Goal: Task Accomplishment & Management: Complete application form

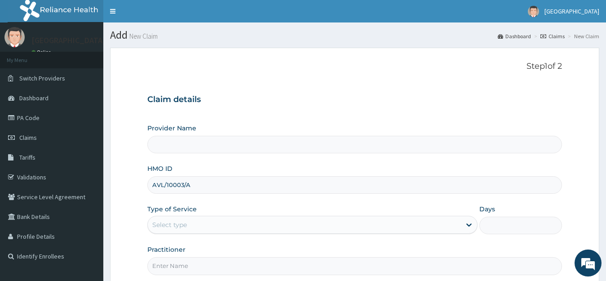
type input "AVL/10003/A"
click at [188, 225] on div "Select type" at bounding box center [304, 224] width 313 height 14
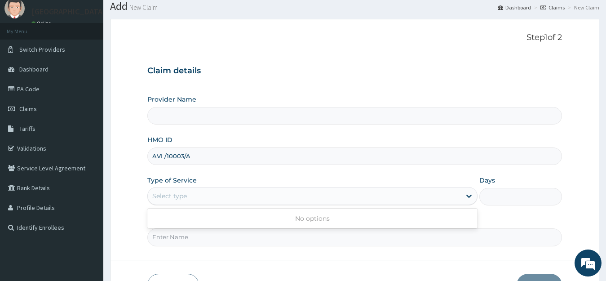
scroll to position [45, 0]
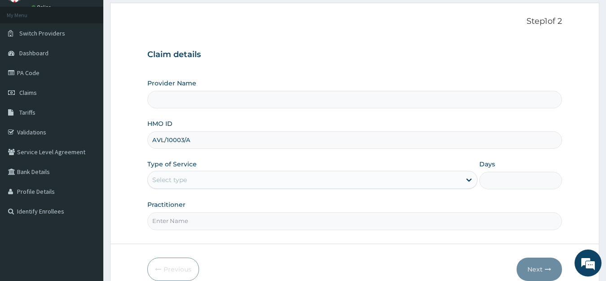
click at [185, 179] on div "Select type" at bounding box center [169, 179] width 35 height 9
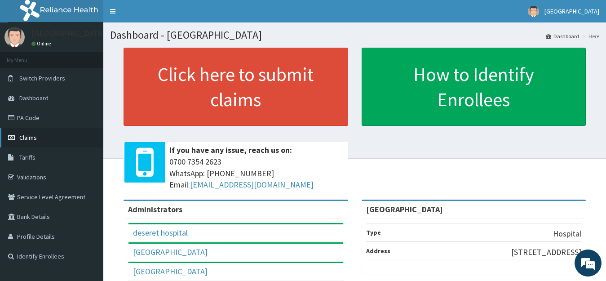
click at [29, 135] on span "Claims" at bounding box center [28, 137] width 18 height 8
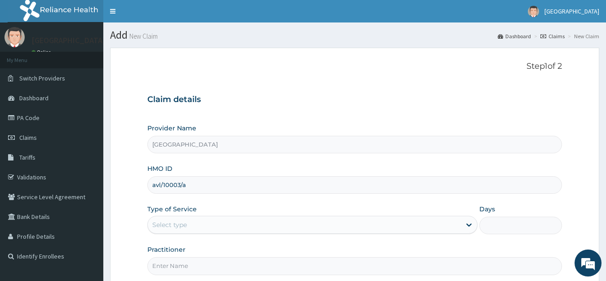
click at [167, 186] on input "avl/10003/a" at bounding box center [354, 185] width 415 height 18
type input "avl/10003/a"
click at [177, 225] on div "Select type" at bounding box center [169, 224] width 35 height 9
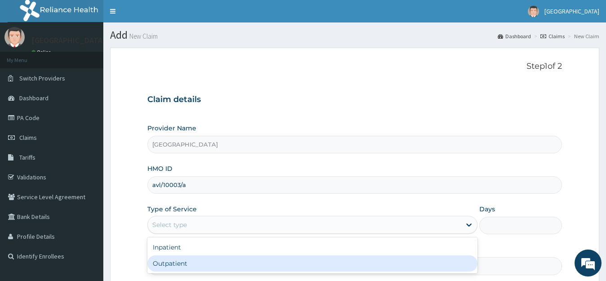
click at [175, 262] on div "Outpatient" at bounding box center [312, 263] width 330 height 16
type input "1"
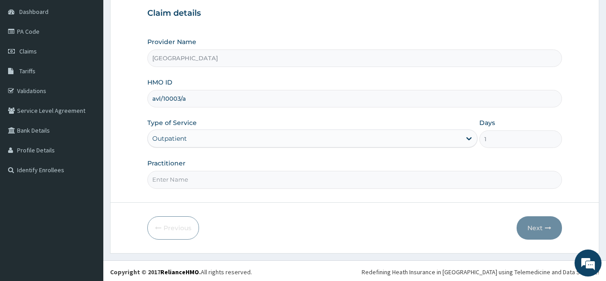
scroll to position [88, 0]
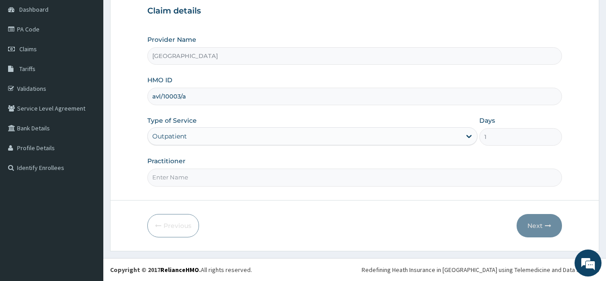
click at [188, 174] on input "Practitioner" at bounding box center [354, 177] width 415 height 18
type input "[PERSON_NAME]"
click at [527, 223] on button "Next" at bounding box center [538, 225] width 45 height 23
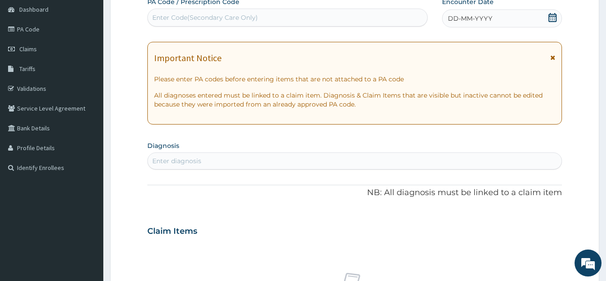
scroll to position [0, 0]
click at [172, 16] on div "Enter Code(Secondary Care Only)" at bounding box center [205, 17] width 106 height 9
paste input "PA/4EA429"
type input "PA/4EA429"
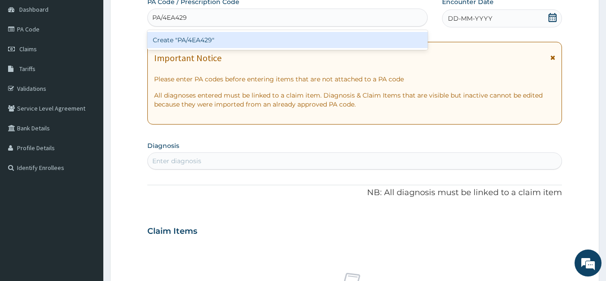
click at [216, 43] on div "Create "PA/4EA429"" at bounding box center [287, 40] width 280 height 16
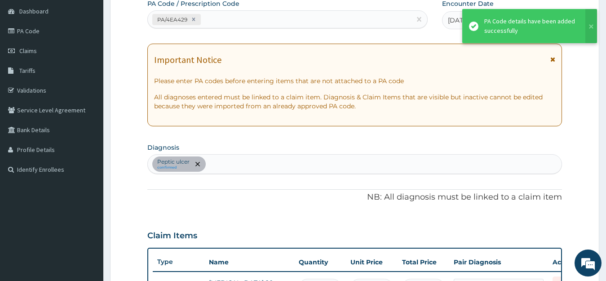
scroll to position [26, 0]
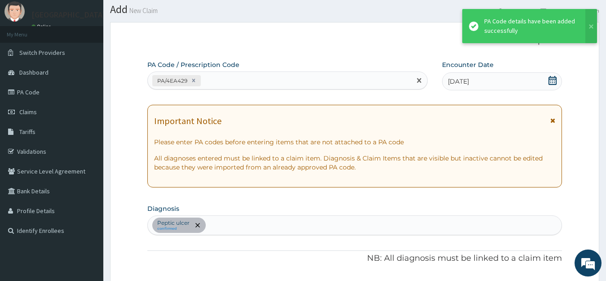
click at [229, 82] on div "PA/4EA429" at bounding box center [279, 80] width 263 height 15
paste input "PA/FE2BAE"
type input "PA/FE2BAE"
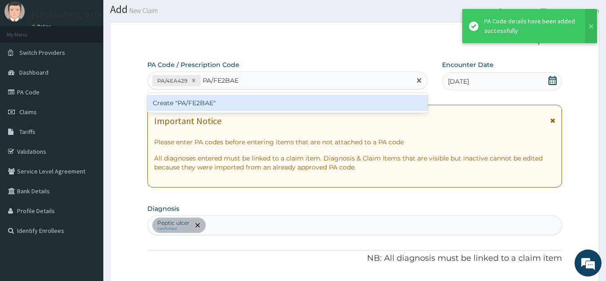
click at [229, 107] on div "Create "PA/FE2BAE"" at bounding box center [287, 103] width 280 height 16
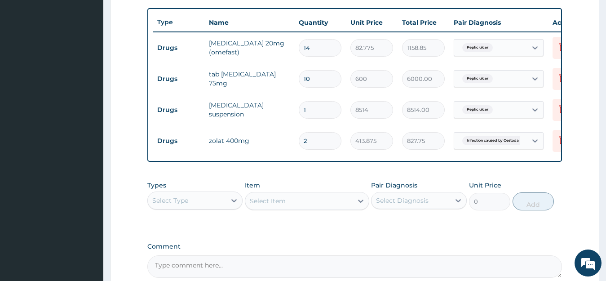
scroll to position [236, 0]
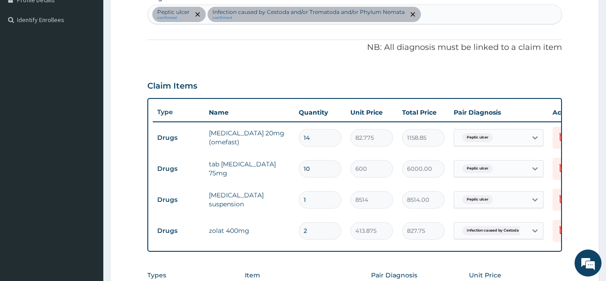
click at [438, 16] on div "Peptic ulcer confirmed Infection caused by Cestoda and/or Trematoda and/or Phyl…" at bounding box center [355, 14] width 414 height 19
type input "HELIMNI"
click at [459, 17] on div "Peptic ulcer confirmed Infection caused by Cestoda and/or Trematoda and/or Phyl…" at bounding box center [355, 14] width 414 height 19
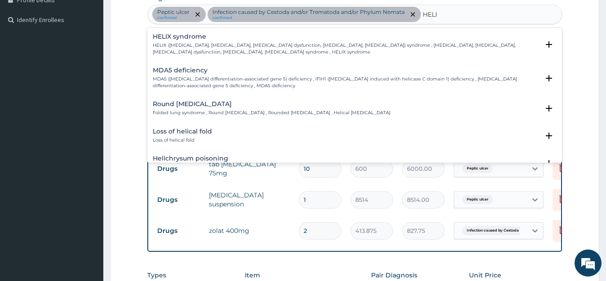
type input "HELI"
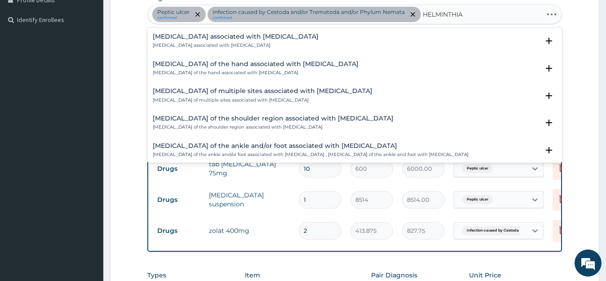
type input "HELMINTHIAS"
click at [205, 37] on h4 "Arthropathy associated with helminthiasis" at bounding box center [236, 36] width 166 height 7
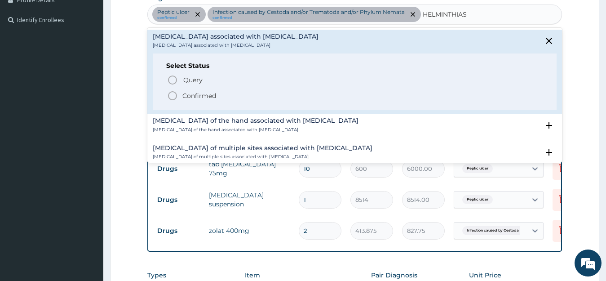
click at [192, 95] on p "Confirmed" at bounding box center [199, 95] width 34 height 9
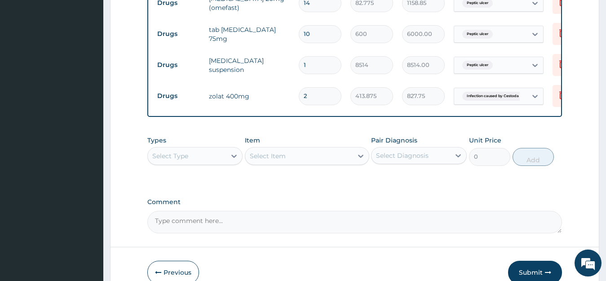
scroll to position [416, 0]
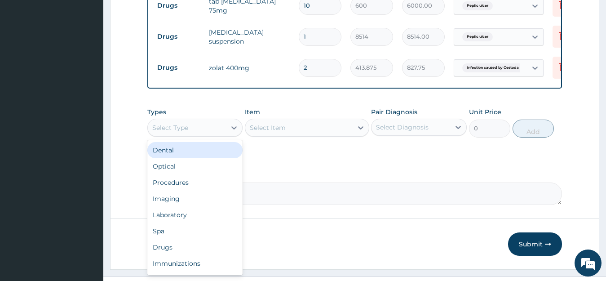
click at [215, 130] on div "Select Type" at bounding box center [187, 127] width 79 height 14
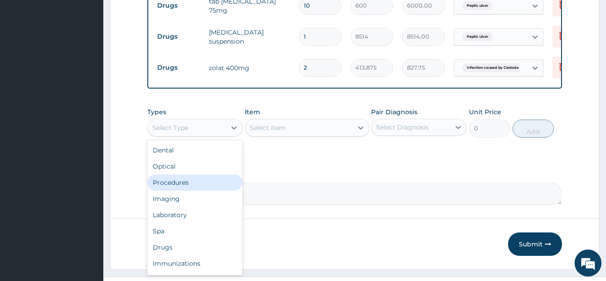
click at [184, 185] on div "Procedures" at bounding box center [195, 182] width 96 height 16
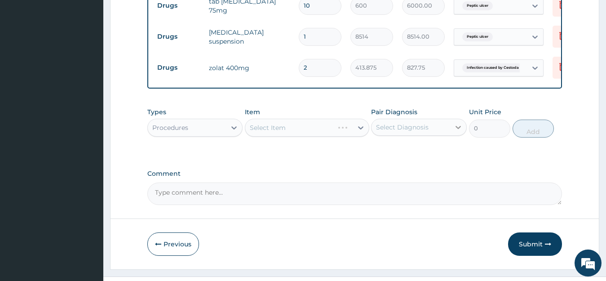
click at [452, 131] on div at bounding box center [458, 127] width 16 height 16
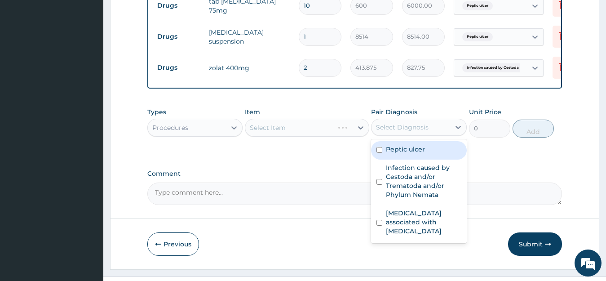
click at [420, 158] on div "Peptic ulcer" at bounding box center [419, 150] width 96 height 18
checkbox input "true"
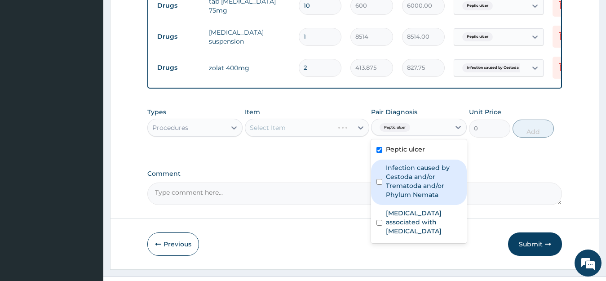
click at [414, 181] on label "Infection caused by Cestoda and/or Trematoda and/or Phylum Nemata" at bounding box center [423, 181] width 75 height 36
checkbox input "true"
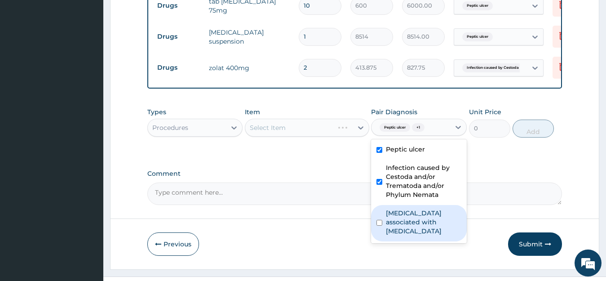
click at [411, 224] on label "Arthropathy associated with helminthiasis" at bounding box center [423, 221] width 75 height 27
checkbox input "true"
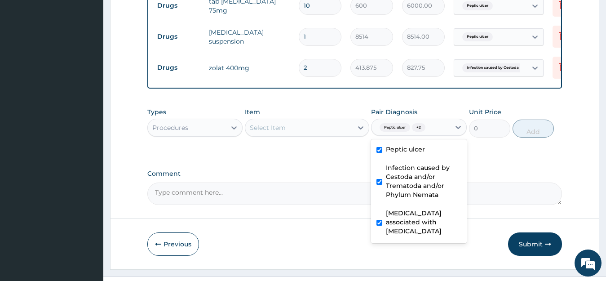
click at [288, 135] on div "Select Item" at bounding box center [298, 127] width 107 height 14
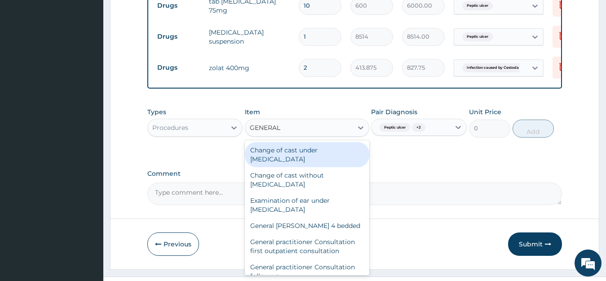
type input "GENERAL P"
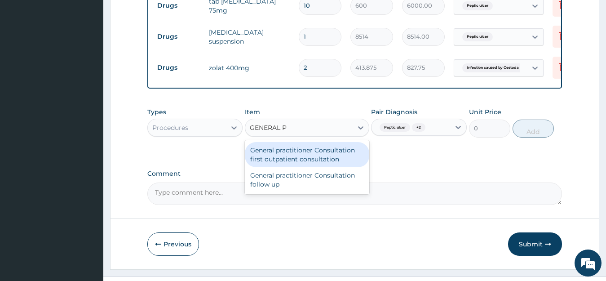
click at [327, 159] on div "General practitioner Consultation first outpatient consultation" at bounding box center [307, 154] width 124 height 25
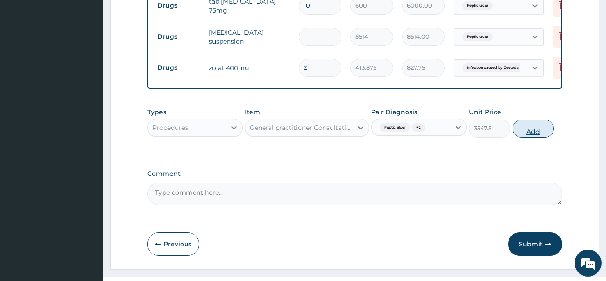
click at [541, 133] on button "Add" at bounding box center [532, 128] width 41 height 18
type input "0"
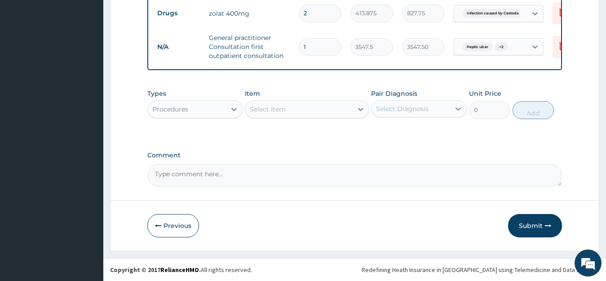
scroll to position [473, 0]
click at [526, 224] on button "Submit" at bounding box center [535, 225] width 54 height 23
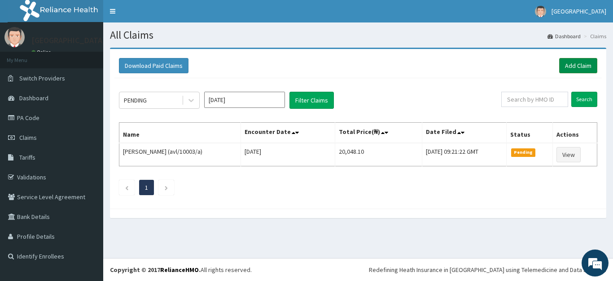
click at [582, 67] on link "Add Claim" at bounding box center [578, 65] width 38 height 15
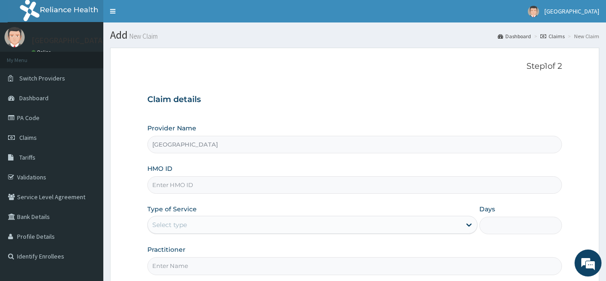
click at [172, 184] on input "HMO ID" at bounding box center [354, 185] width 415 height 18
paste input "avl/10118/a"
drag, startPoint x: 170, startPoint y: 187, endPoint x: 305, endPoint y: 232, distance: 142.8
click at [173, 187] on input "avl/10118/a" at bounding box center [354, 185] width 415 height 18
type input "avl/10118/a"
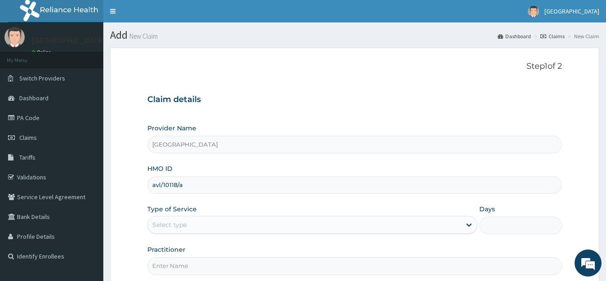
click at [195, 228] on div "Select type" at bounding box center [304, 224] width 313 height 14
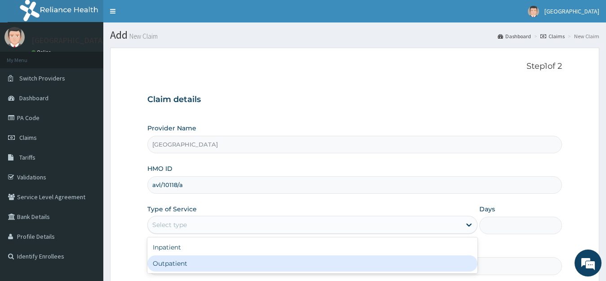
click at [188, 260] on div "Outpatient" at bounding box center [312, 263] width 330 height 16
type input "1"
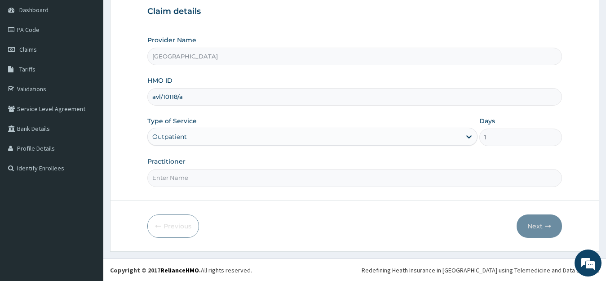
scroll to position [88, 0]
click at [194, 174] on input "Practitioner" at bounding box center [354, 177] width 415 height 18
type input "[PERSON_NAME]"
click at [541, 226] on button "Next" at bounding box center [538, 225] width 45 height 23
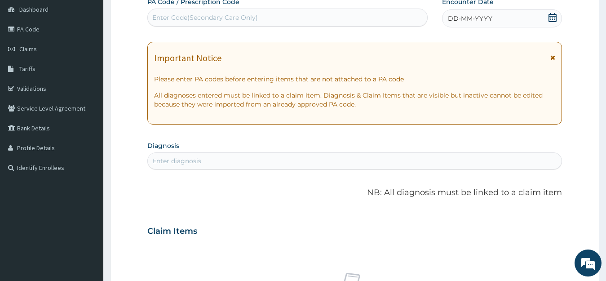
click at [233, 17] on div "Enter Code(Secondary Care Only)" at bounding box center [205, 17] width 106 height 9
paste input "PA/697A60"
type input "PA/697A60"
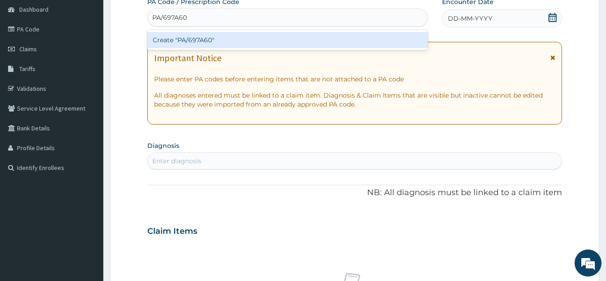
click at [227, 39] on div "Create "PA/697A60"" at bounding box center [287, 40] width 280 height 16
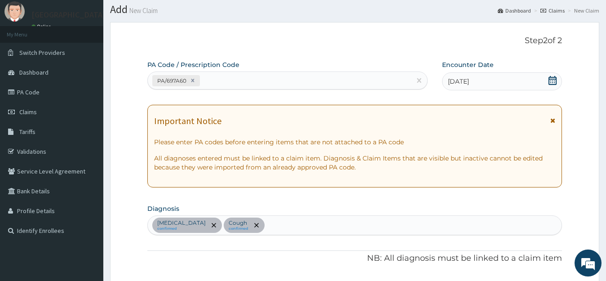
scroll to position [0, 0]
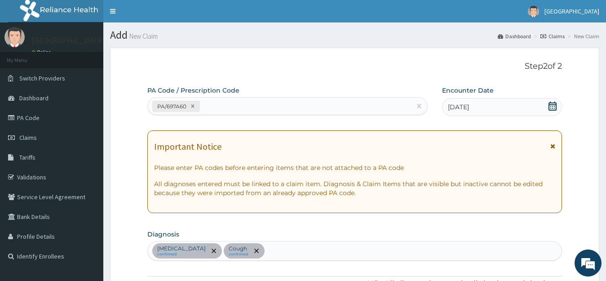
click at [216, 107] on div "PA/697A60" at bounding box center [279, 106] width 263 height 15
paste input "PA/5B26E1"
type input "PA/5B26E1"
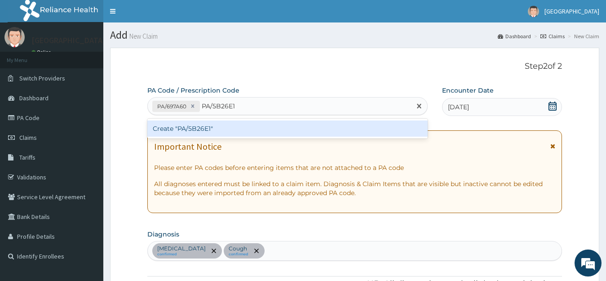
click at [212, 127] on div "Create "PA/5B26E1"" at bounding box center [287, 128] width 280 height 16
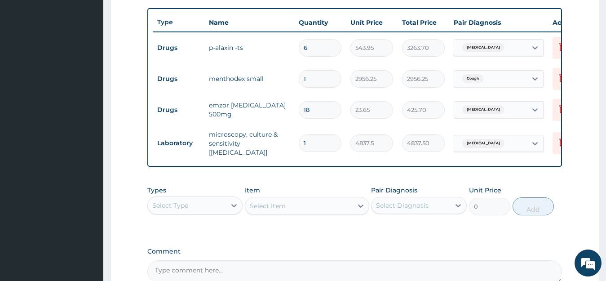
scroll to position [191, 0]
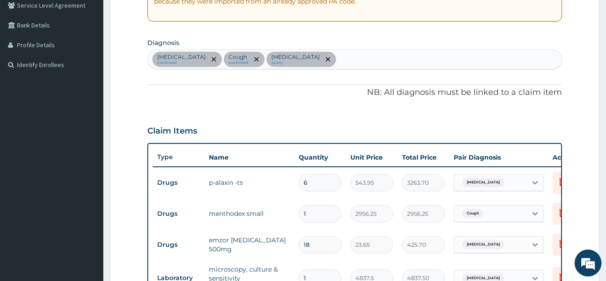
click at [347, 60] on div "Malaria confirmed Cough confirmed Upper respiratory infection query" at bounding box center [355, 59] width 414 height 19
type input "AURT"
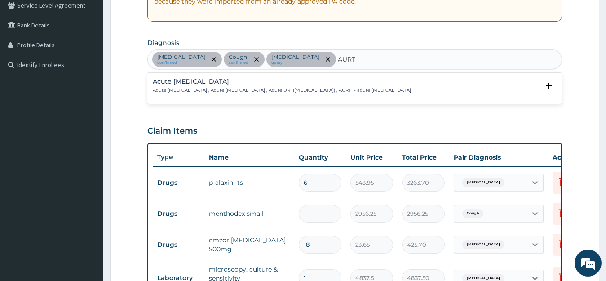
click at [246, 84] on h4 "Acute upper respiratory infection" at bounding box center [282, 81] width 258 height 7
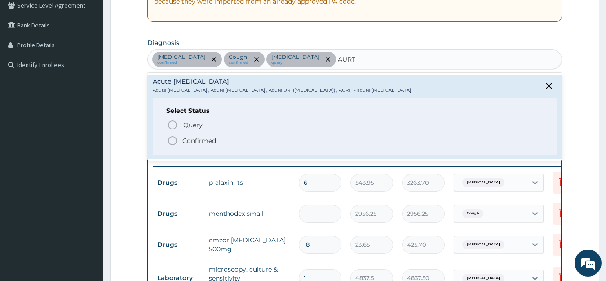
click at [205, 140] on p "Confirmed" at bounding box center [199, 140] width 34 height 9
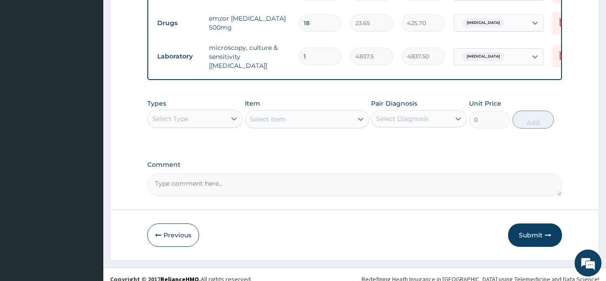
scroll to position [416, 0]
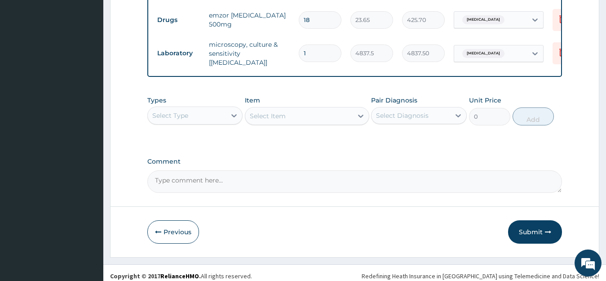
click at [210, 119] on div "Select Type" at bounding box center [187, 115] width 79 height 14
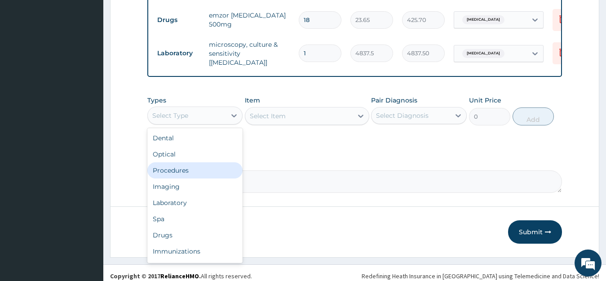
click at [185, 177] on div "Procedures" at bounding box center [195, 170] width 96 height 16
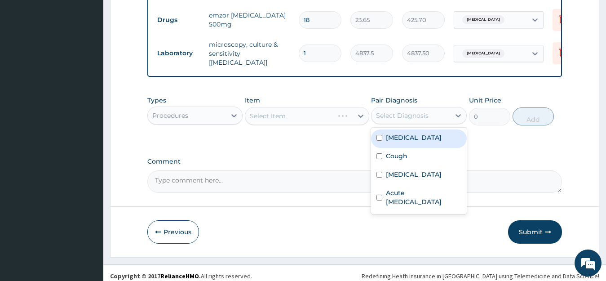
click at [425, 120] on div "Select Diagnosis" at bounding box center [402, 115] width 53 height 9
click at [417, 141] on div "[MEDICAL_DATA]" at bounding box center [419, 138] width 96 height 18
checkbox input "true"
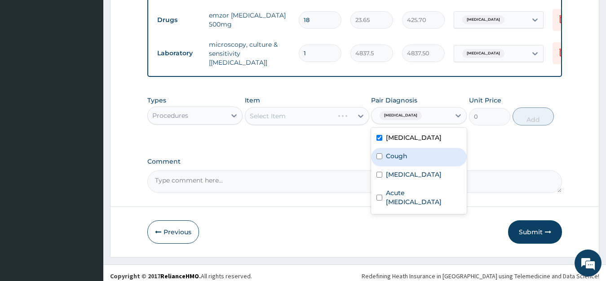
click at [401, 160] on label "Cough" at bounding box center [397, 155] width 22 height 9
checkbox input "true"
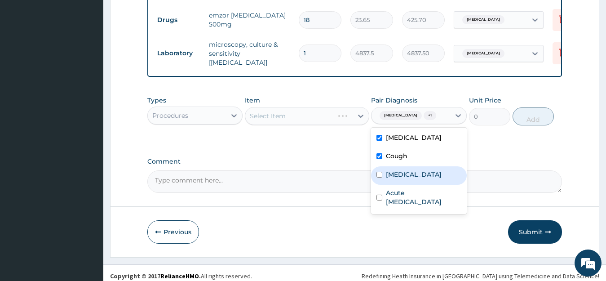
click at [405, 176] on label "Upper respiratory infection" at bounding box center [414, 174] width 56 height 9
checkbox input "true"
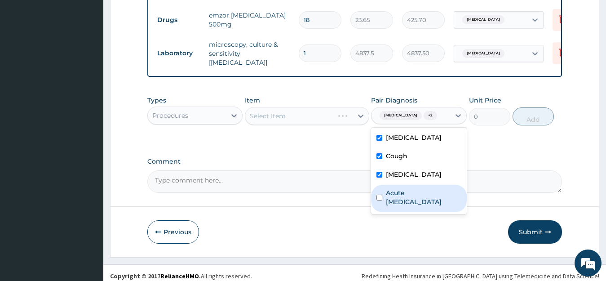
click at [404, 206] on label "Acute upper respiratory infection" at bounding box center [423, 197] width 75 height 18
checkbox input "true"
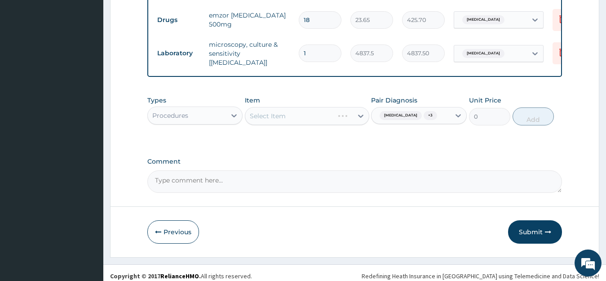
click at [297, 119] on div "Select Item" at bounding box center [307, 116] width 124 height 18
click at [297, 119] on div "Select Item" at bounding box center [289, 116] width 88 height 14
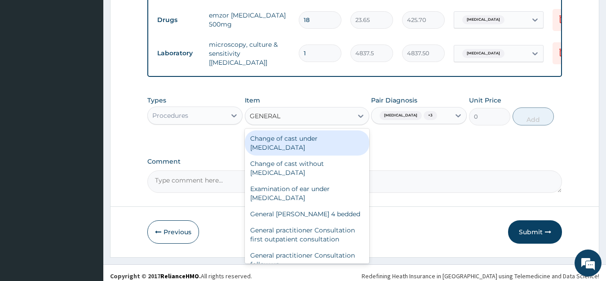
type input "GENERAL P"
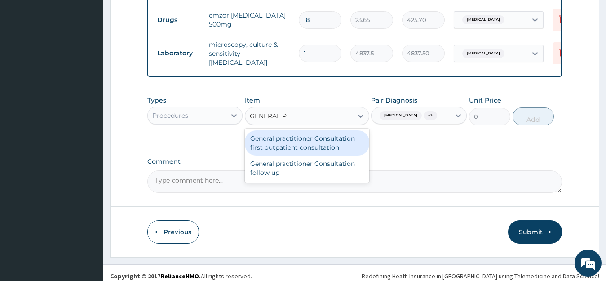
click at [306, 150] on div "General practitioner Consultation first outpatient consultation" at bounding box center [307, 142] width 124 height 25
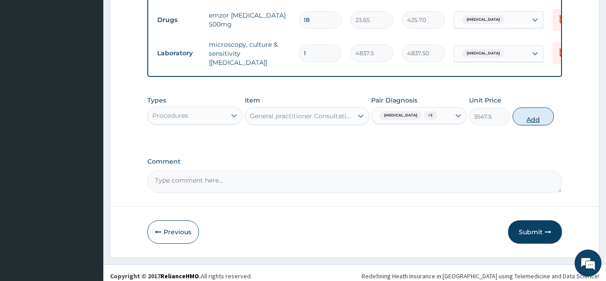
click at [537, 119] on button "Add" at bounding box center [532, 116] width 41 height 18
type input "0"
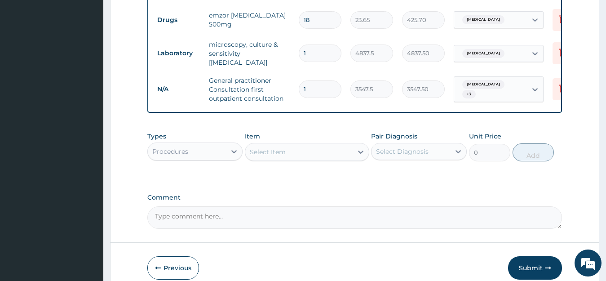
click at [179, 152] on div "Procedures" at bounding box center [170, 151] width 36 height 9
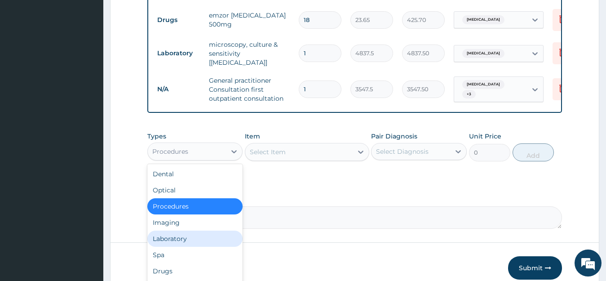
click at [182, 245] on div "Laboratory" at bounding box center [195, 238] width 96 height 16
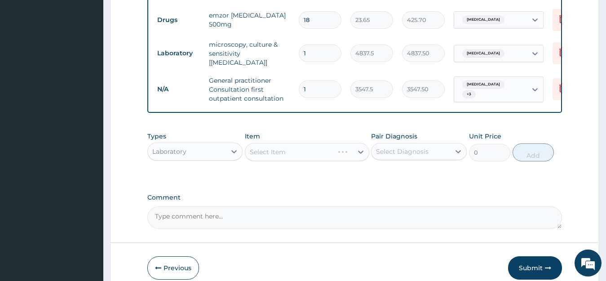
click at [441, 150] on div "Select Diagnosis" at bounding box center [410, 151] width 79 height 14
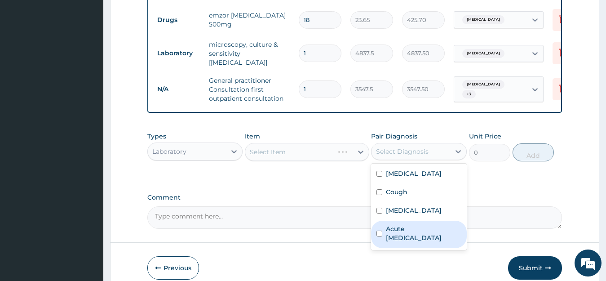
click at [414, 242] on label "Acute upper respiratory infection" at bounding box center [423, 233] width 75 height 18
checkbox input "true"
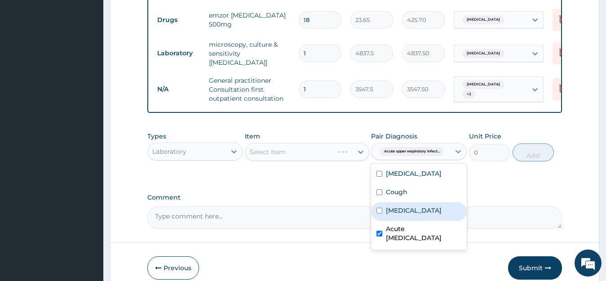
click at [416, 215] on label "Upper respiratory infection" at bounding box center [414, 210] width 56 height 9
checkbox input "true"
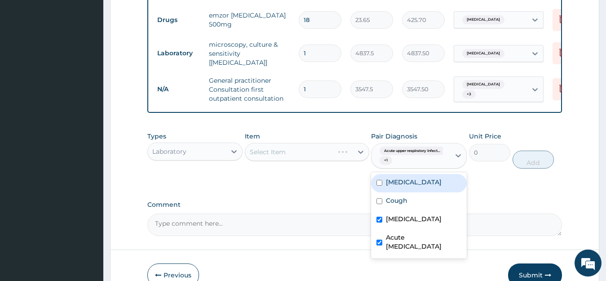
click at [303, 152] on div "Select Item" at bounding box center [307, 152] width 124 height 18
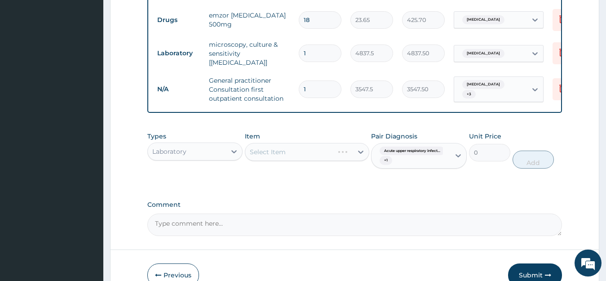
click at [303, 155] on div "Select Item" at bounding box center [307, 152] width 124 height 18
click at [301, 154] on div "Select Item" at bounding box center [298, 152] width 107 height 14
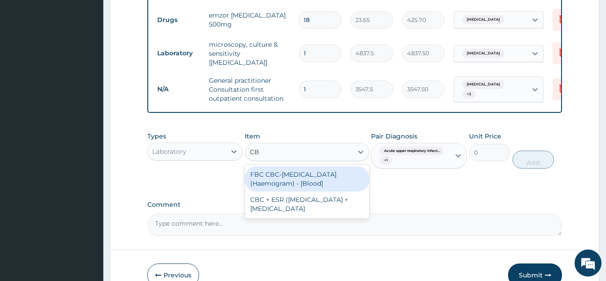
type input "CBC"
click at [302, 177] on div "FBC CBC-[MEDICAL_DATA] (Haemogram) - [Blood]" at bounding box center [307, 178] width 124 height 25
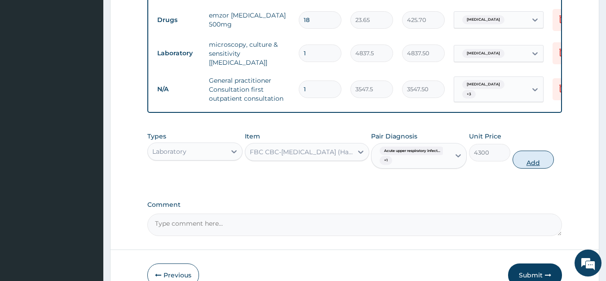
click at [540, 161] on button "Add" at bounding box center [532, 159] width 41 height 18
type input "0"
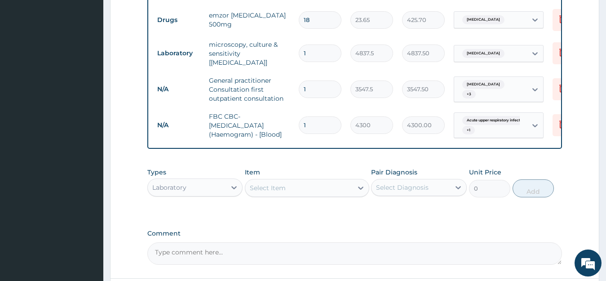
click at [274, 192] on div "Select Item" at bounding box center [268, 187] width 36 height 9
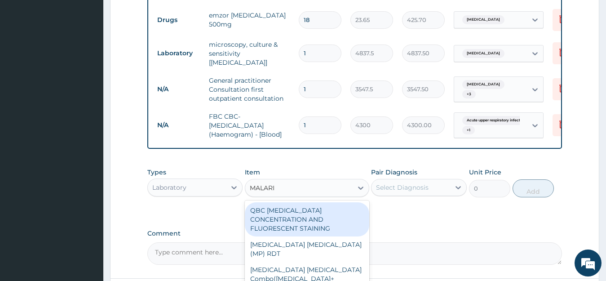
type input "[MEDICAL_DATA]"
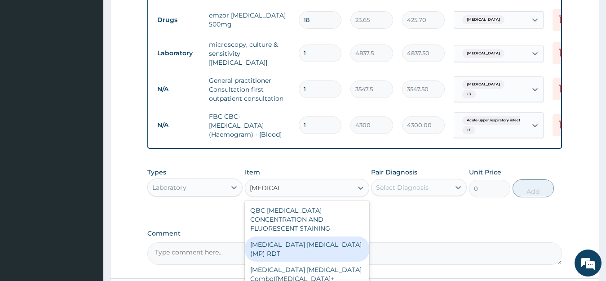
click at [305, 238] on div "MALARIA PARASITE (MP) RDT" at bounding box center [307, 248] width 124 height 25
type input "1612.5"
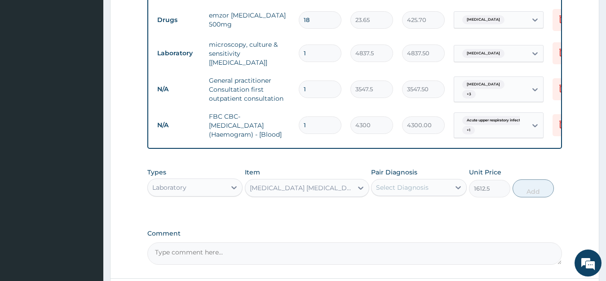
click at [426, 185] on div "Select Diagnosis" at bounding box center [402, 187] width 53 height 9
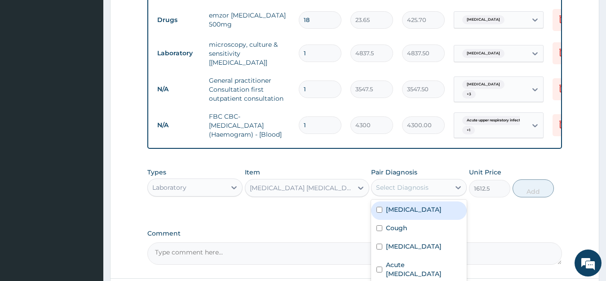
click at [422, 215] on div "Malaria" at bounding box center [419, 210] width 96 height 18
checkbox input "true"
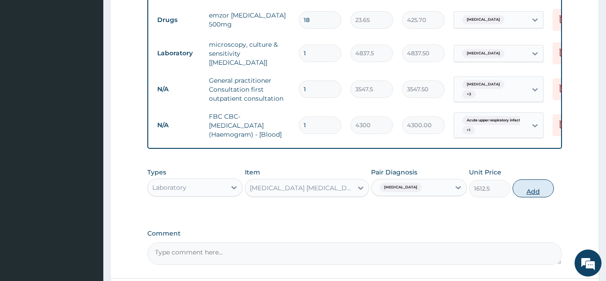
click at [530, 194] on button "Add" at bounding box center [532, 188] width 41 height 18
type input "0"
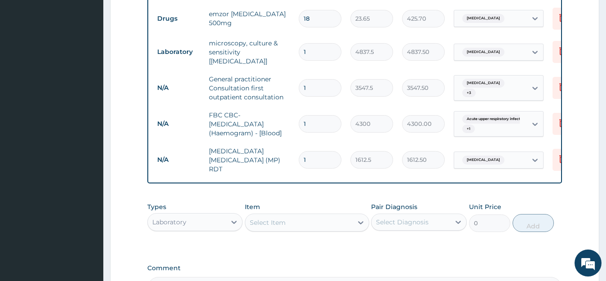
scroll to position [506, 0]
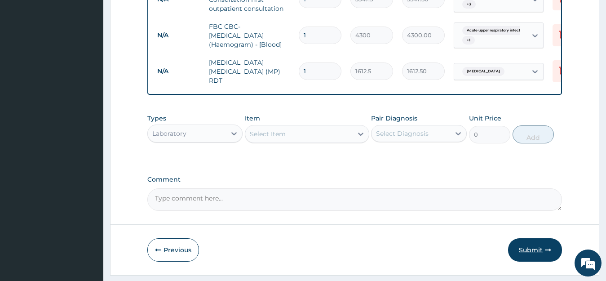
click at [523, 249] on button "Submit" at bounding box center [535, 249] width 54 height 23
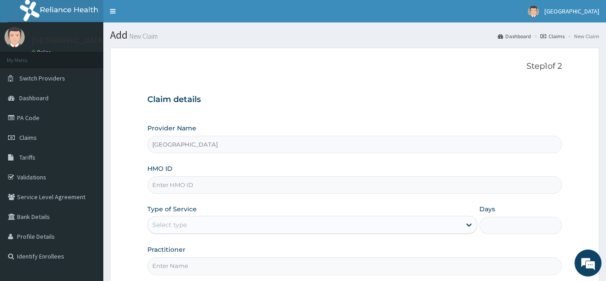
click at [176, 189] on input "HMO ID" at bounding box center [354, 185] width 415 height 18
paste input "XIA/10243/A"
type input "XIA/10243/A"
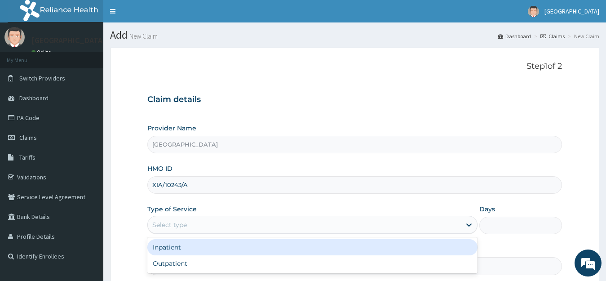
click at [163, 227] on div "Select type" at bounding box center [169, 224] width 35 height 9
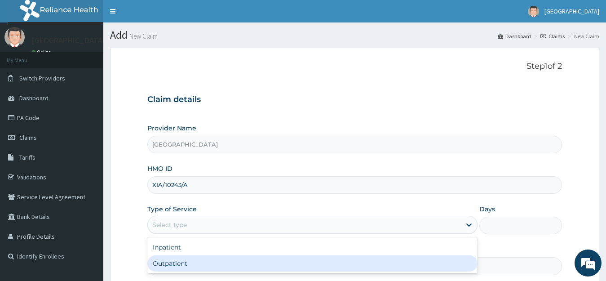
click at [176, 260] on div "Outpatient" at bounding box center [312, 263] width 330 height 16
type input "1"
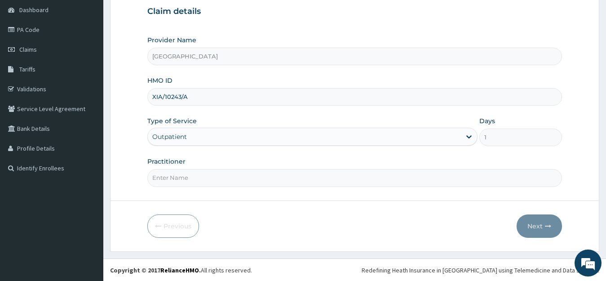
scroll to position [88, 0]
click at [185, 180] on input "Practitioner" at bounding box center [354, 177] width 415 height 18
type input "DR DOHERTY"
click at [552, 223] on button "Next" at bounding box center [538, 225] width 45 height 23
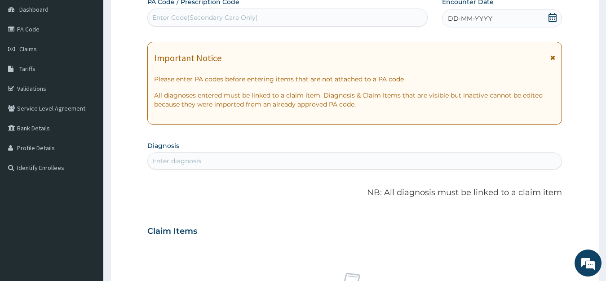
click at [269, 10] on div "Enter Code(Secondary Care Only)" at bounding box center [287, 17] width 279 height 14
paste input "PA/F95A67"
type input "PA/F95A67"
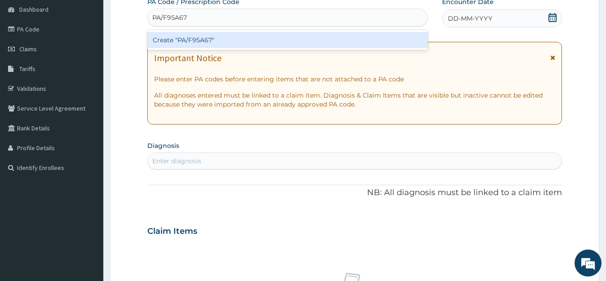
click at [238, 45] on div "Create "PA/F95A67"" at bounding box center [287, 40] width 280 height 16
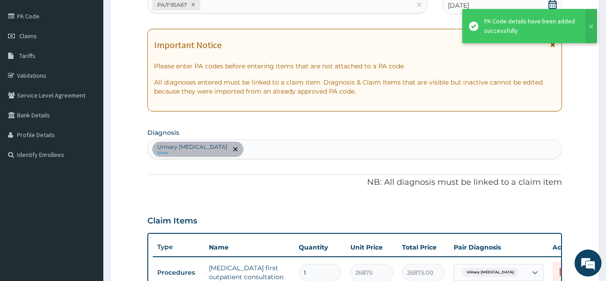
scroll to position [12, 0]
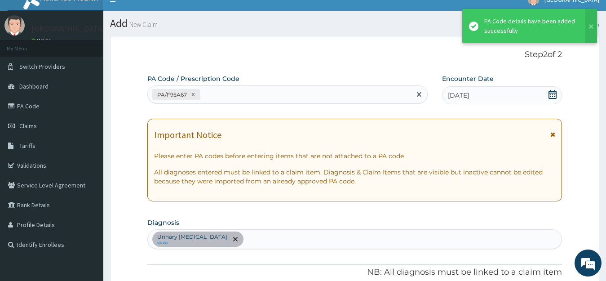
click at [278, 93] on div "PA/F95A67" at bounding box center [279, 94] width 263 height 15
paste input "PA/BC8DD3"
type input "PA/BC8DD3"
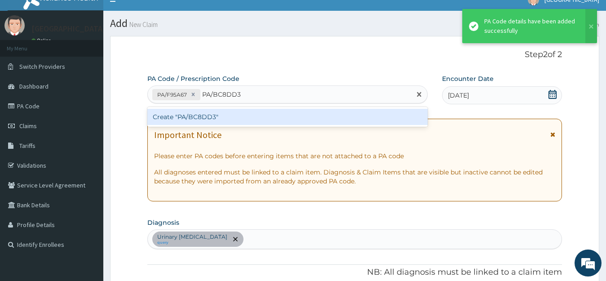
click at [262, 112] on div "Create "PA/BC8DD3"" at bounding box center [287, 117] width 280 height 16
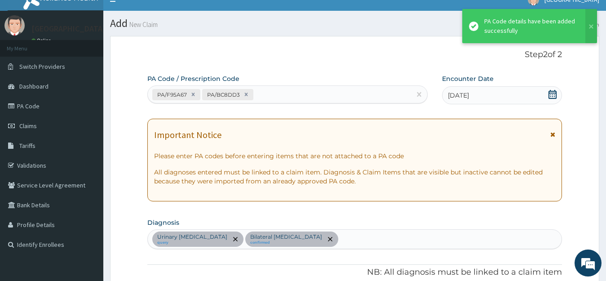
scroll to position [295, 0]
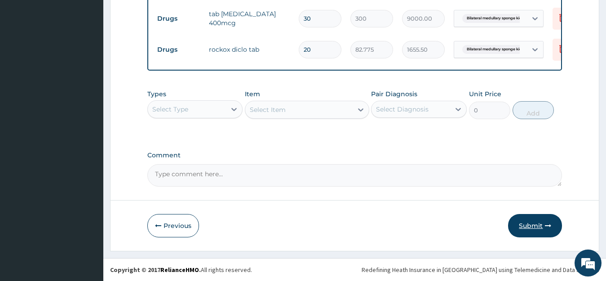
click at [536, 226] on button "Submit" at bounding box center [535, 225] width 54 height 23
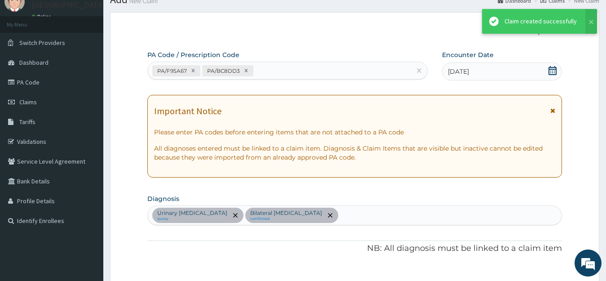
scroll to position [394, 0]
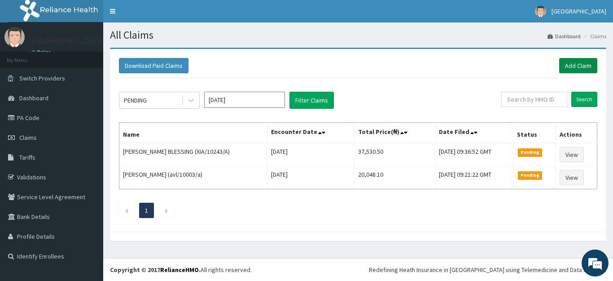
click at [579, 68] on link "Add Claim" at bounding box center [578, 65] width 38 height 15
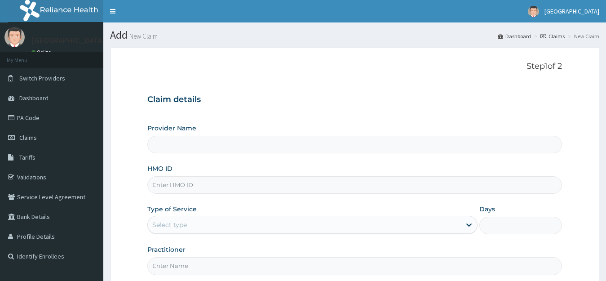
click at [169, 190] on input "HMO ID" at bounding box center [354, 185] width 415 height 18
paste input "GSV/12445/A"
type input "GSV/12445/A"
click at [168, 224] on div "Select type" at bounding box center [169, 224] width 35 height 9
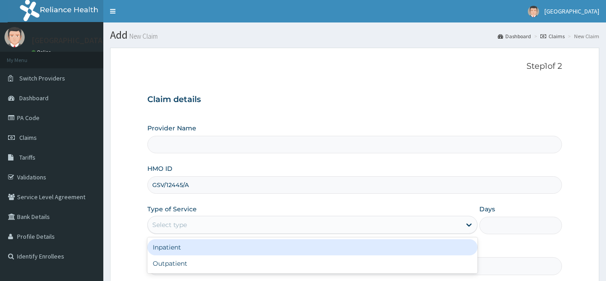
click at [171, 264] on div "Outpatient" at bounding box center [312, 263] width 330 height 16
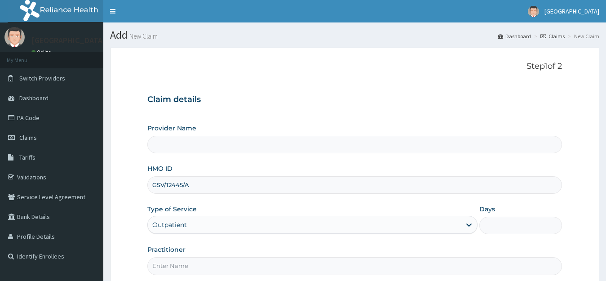
type input "1"
type input "[GEOGRAPHIC_DATA]"
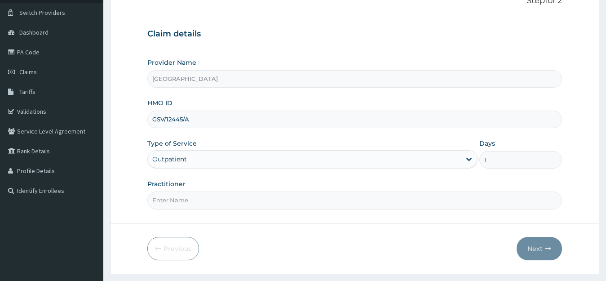
scroll to position [88, 0]
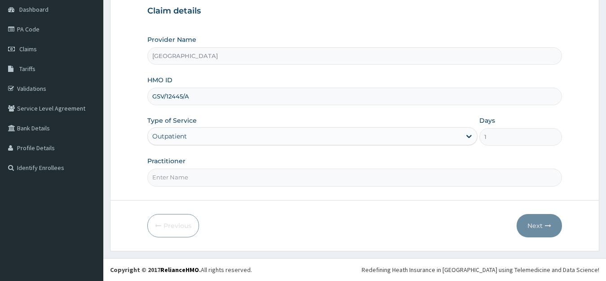
click at [180, 178] on input "Practitioner" at bounding box center [354, 177] width 415 height 18
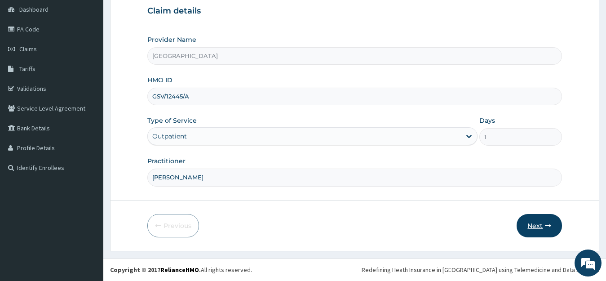
type input "DR YUSUF"
click at [532, 232] on button "Next" at bounding box center [538, 225] width 45 height 23
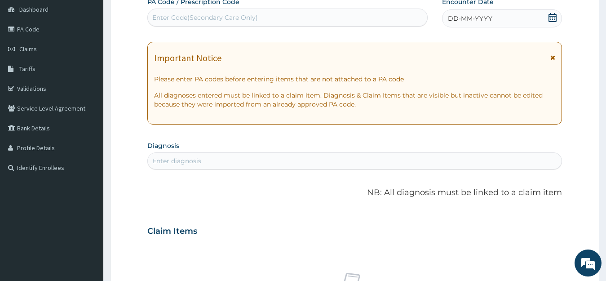
scroll to position [0, 0]
click at [220, 23] on div "Enter Code(Secondary Care Only)" at bounding box center [287, 17] width 279 height 14
paste input "PA/26A4F0"
type input "PA/26A4F0"
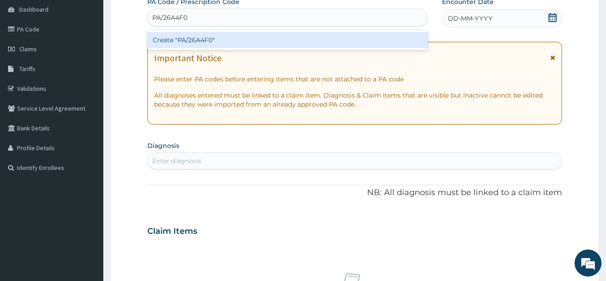
click at [222, 47] on div "Create "PA/26A4F0"" at bounding box center [287, 40] width 280 height 16
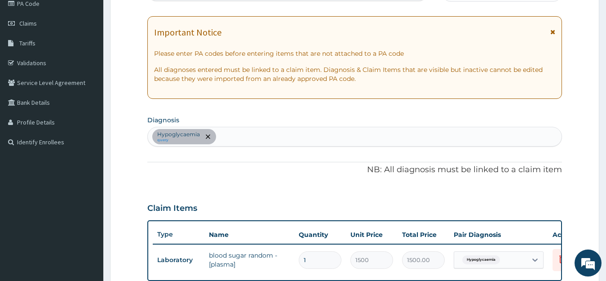
scroll to position [101, 0]
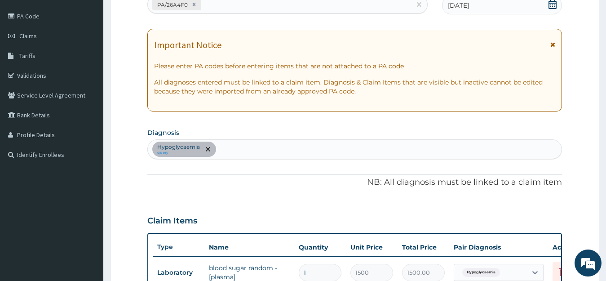
click at [236, 150] on div "Hypoglycaemia query" at bounding box center [355, 149] width 414 height 19
type input "MALARIA"
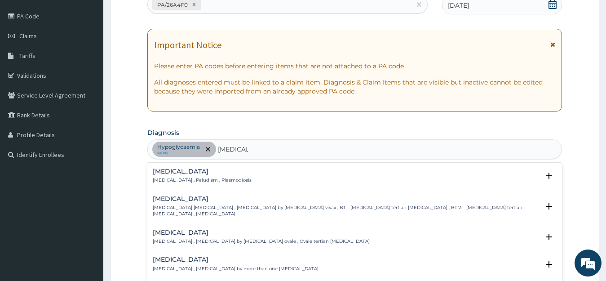
click at [203, 183] on p "[MEDICAL_DATA] , Paludism , Plasmodiosis" at bounding box center [202, 180] width 99 height 6
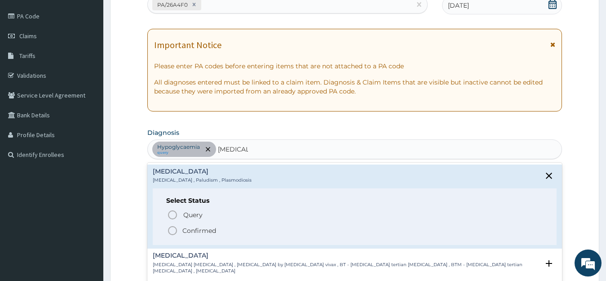
click at [195, 229] on p "Confirmed" at bounding box center [199, 230] width 34 height 9
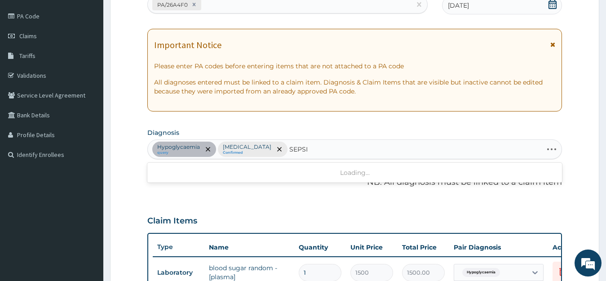
type input "[MEDICAL_DATA]"
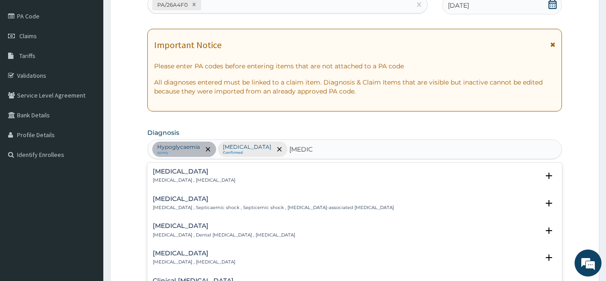
click at [166, 178] on p "[MEDICAL_DATA] , [MEDICAL_DATA]" at bounding box center [194, 180] width 83 height 6
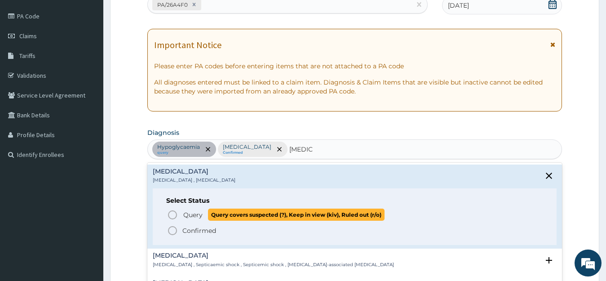
click at [190, 214] on span "Query" at bounding box center [192, 214] width 19 height 9
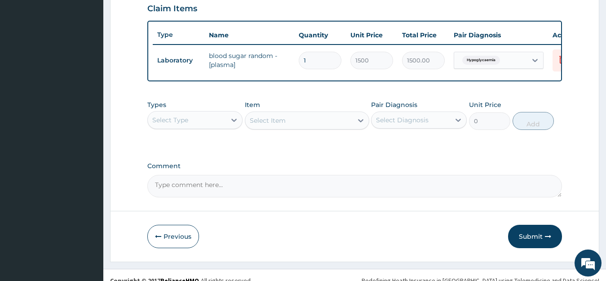
scroll to position [326, 0]
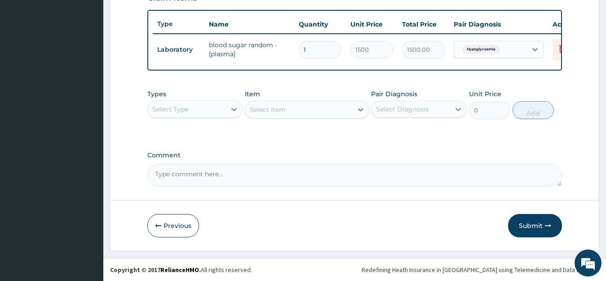
click at [219, 114] on div "Select Type" at bounding box center [187, 109] width 79 height 14
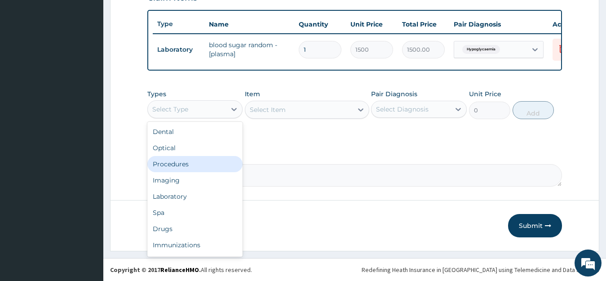
click at [185, 171] on div "Procedures" at bounding box center [195, 164] width 96 height 16
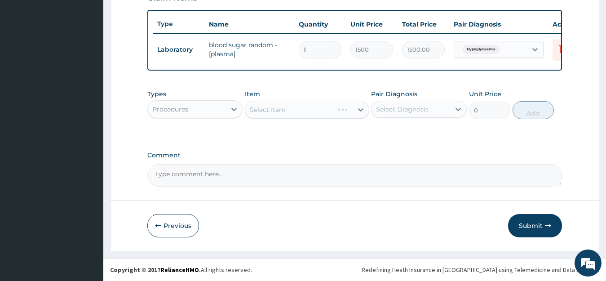
click at [445, 112] on div "Select Diagnosis" at bounding box center [410, 109] width 79 height 14
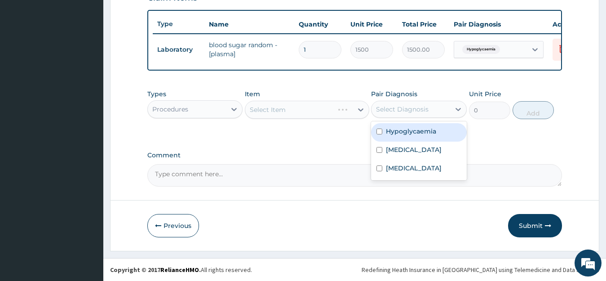
click at [432, 136] on label "Hypoglycaemia" at bounding box center [411, 131] width 50 height 9
checkbox input "true"
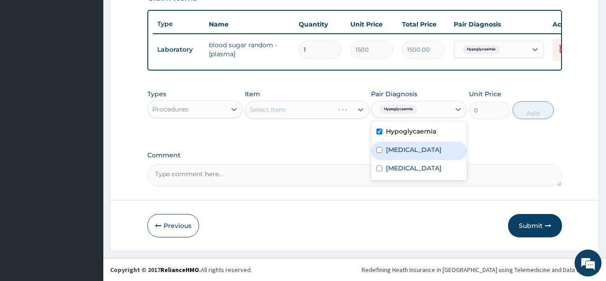
click at [420, 160] on div "[MEDICAL_DATA]" at bounding box center [419, 150] width 96 height 18
checkbox input "true"
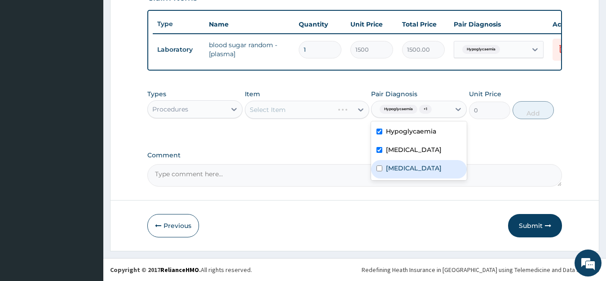
click at [408, 176] on div "[MEDICAL_DATA]" at bounding box center [419, 169] width 96 height 18
checkbox input "true"
click at [295, 117] on div "Select Item" at bounding box center [298, 109] width 107 height 14
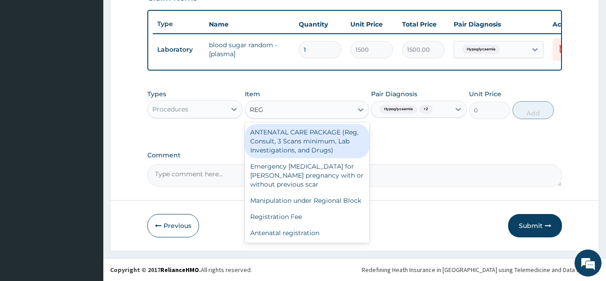
type input "REGI"
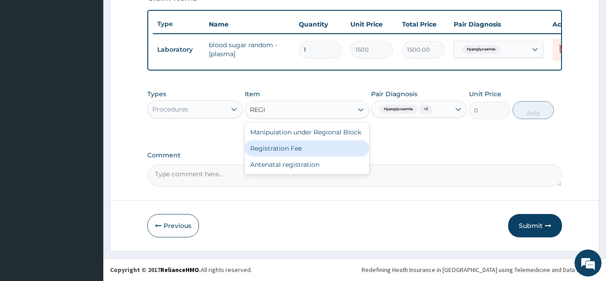
click at [283, 154] on div "Registration Fee" at bounding box center [307, 148] width 124 height 16
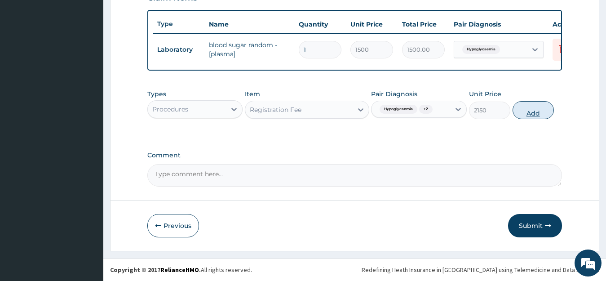
click at [535, 116] on button "Add" at bounding box center [532, 110] width 41 height 18
type input "0"
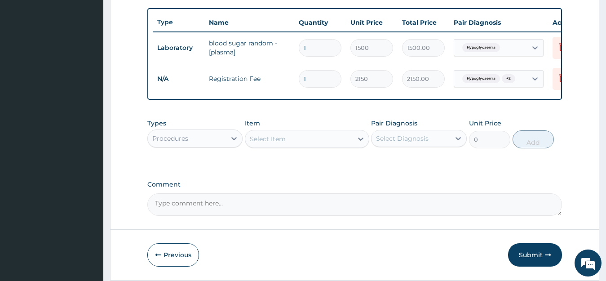
click at [293, 146] on div "Select Item" at bounding box center [298, 139] width 107 height 14
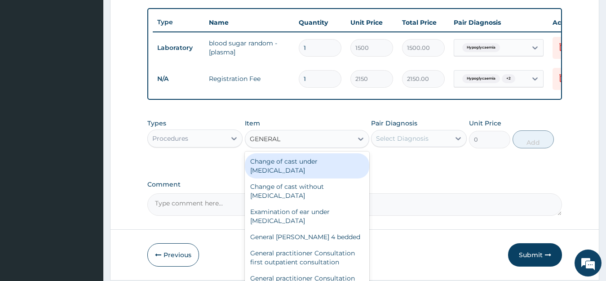
type input "GENERAL P"
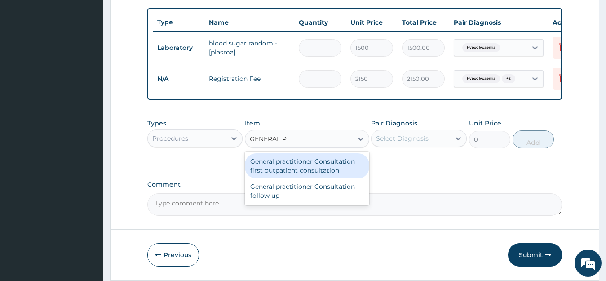
click at [303, 177] on div "General practitioner Consultation first outpatient consultation" at bounding box center [307, 165] width 124 height 25
type input "3547.5"
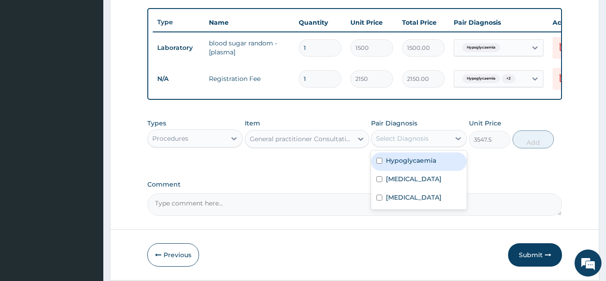
click at [415, 143] on div "Select Diagnosis" at bounding box center [402, 138] width 53 height 9
click at [414, 165] on label "Hypoglycaemia" at bounding box center [411, 160] width 50 height 9
checkbox input "true"
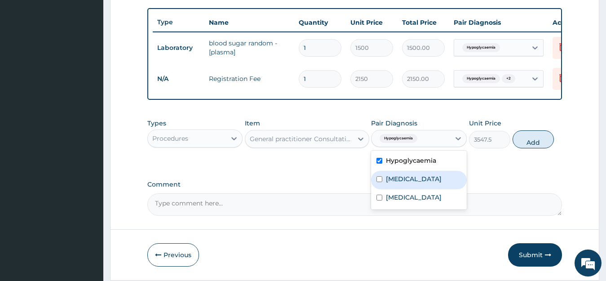
click at [405, 183] on label "[MEDICAL_DATA]" at bounding box center [414, 178] width 56 height 9
checkbox input "true"
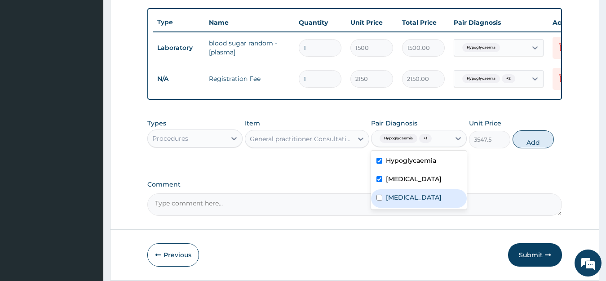
click at [397, 202] on label "[MEDICAL_DATA]" at bounding box center [414, 197] width 56 height 9
checkbox input "true"
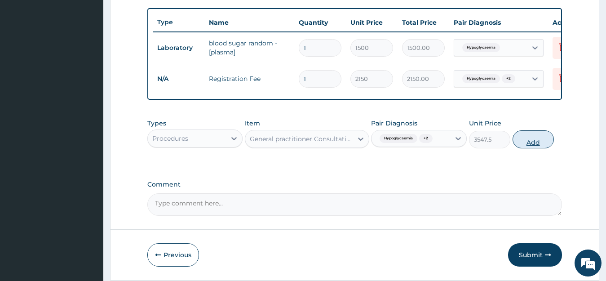
click at [544, 148] on button "Add" at bounding box center [532, 139] width 41 height 18
type input "0"
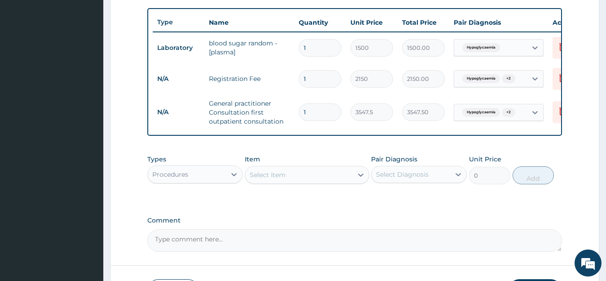
click at [207, 181] on div "Procedures" at bounding box center [187, 174] width 79 height 14
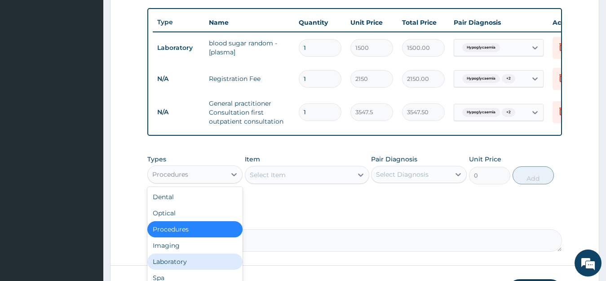
click at [184, 269] on div "Laboratory" at bounding box center [195, 261] width 96 height 16
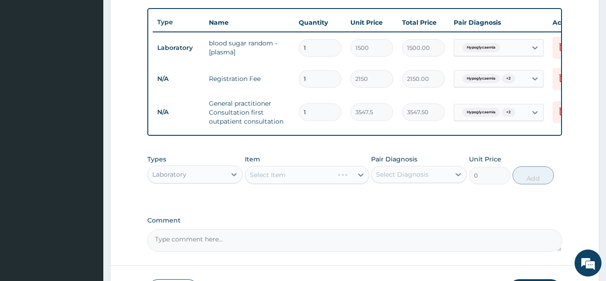
click at [263, 184] on div "Select Item" at bounding box center [307, 175] width 124 height 18
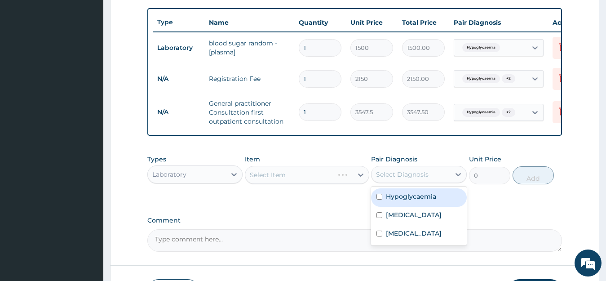
click at [414, 178] on div "Select Diagnosis" at bounding box center [402, 174] width 53 height 9
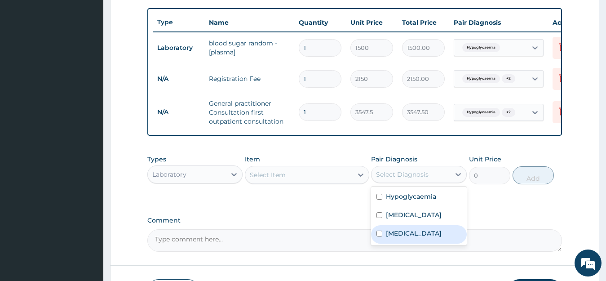
click at [406, 238] on label "[MEDICAL_DATA]" at bounding box center [414, 233] width 56 height 9
checkbox input "true"
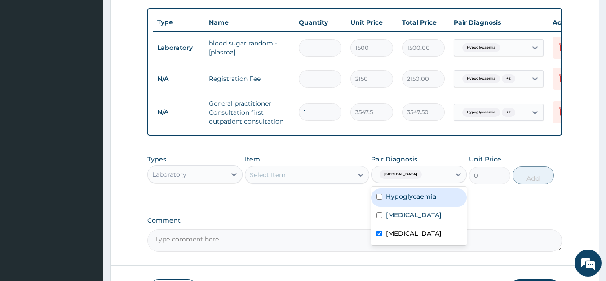
click at [305, 182] on div "Select Item" at bounding box center [298, 174] width 107 height 14
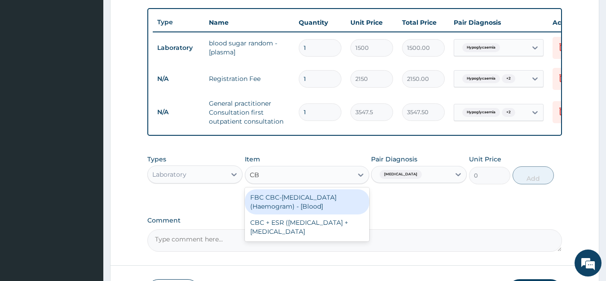
type input "CBC"
click at [294, 209] on div "FBC CBC-[MEDICAL_DATA] (Haemogram) - [Blood]" at bounding box center [307, 201] width 124 height 25
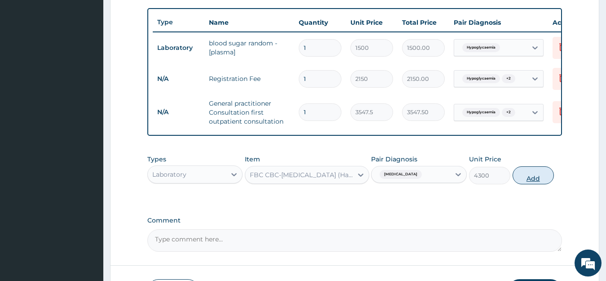
click at [535, 182] on button "Add" at bounding box center [532, 175] width 41 height 18
type input "0"
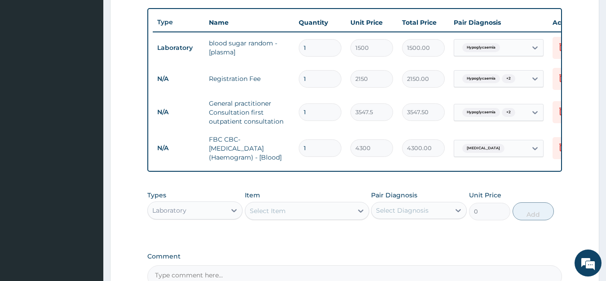
click at [390, 215] on div "Select Diagnosis" at bounding box center [402, 210] width 53 height 9
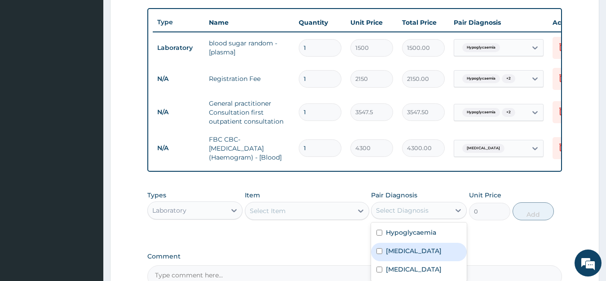
click at [400, 255] on label "[MEDICAL_DATA]" at bounding box center [414, 250] width 56 height 9
checkbox input "true"
click at [281, 215] on div "Select Item" at bounding box center [268, 210] width 36 height 9
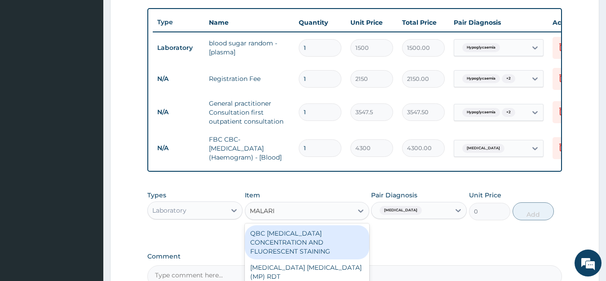
type input "[MEDICAL_DATA]"
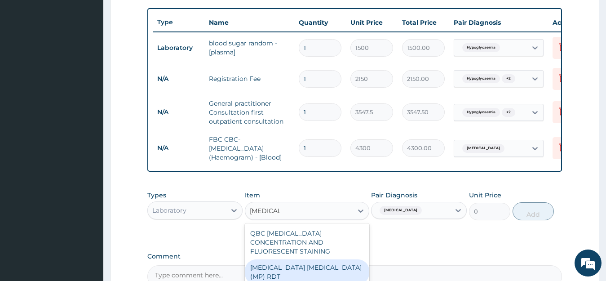
click at [296, 266] on div "[MEDICAL_DATA] [MEDICAL_DATA] (MP) RDT" at bounding box center [307, 271] width 124 height 25
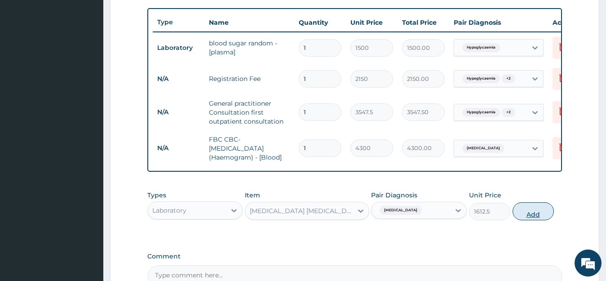
click at [536, 220] on button "Add" at bounding box center [532, 211] width 41 height 18
type input "0"
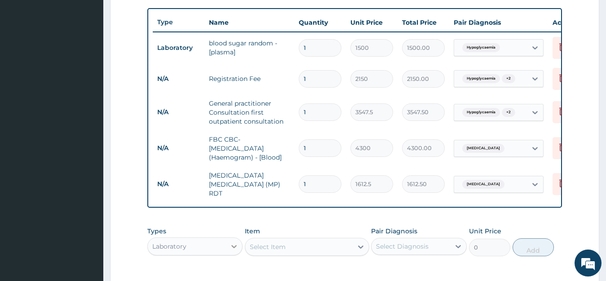
click at [229, 249] on icon at bounding box center [233, 246] width 9 height 9
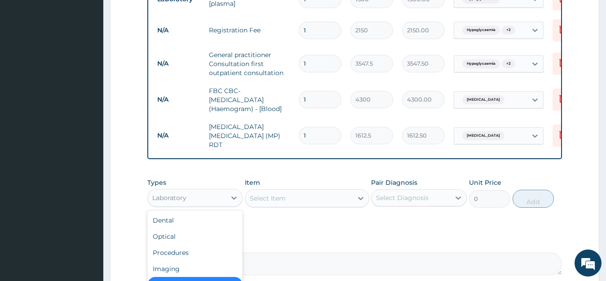
scroll to position [461, 0]
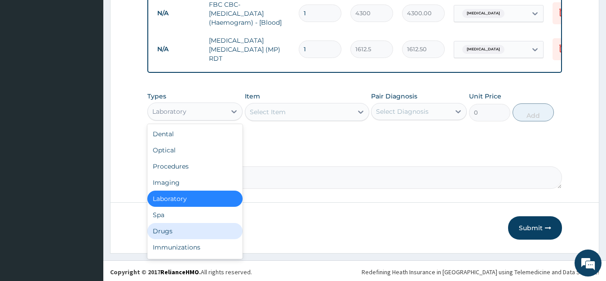
click at [172, 232] on div "Drugs" at bounding box center [195, 231] width 96 height 16
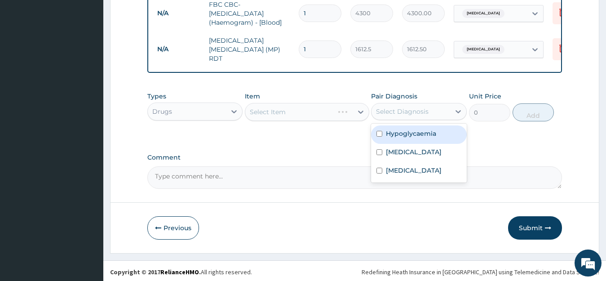
click at [414, 108] on div "Select Diagnosis" at bounding box center [410, 111] width 79 height 14
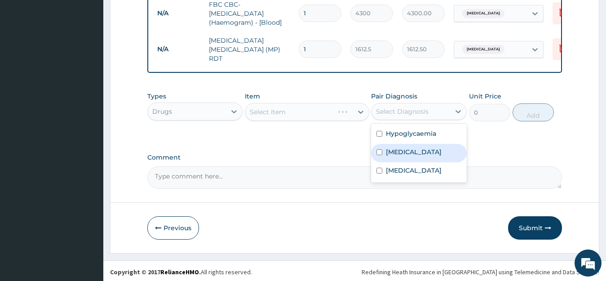
click at [404, 154] on label "[MEDICAL_DATA]" at bounding box center [414, 151] width 56 height 9
checkbox input "true"
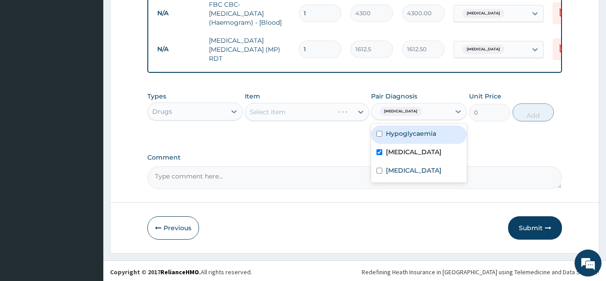
click at [280, 117] on div "Select Item" at bounding box center [307, 112] width 124 height 18
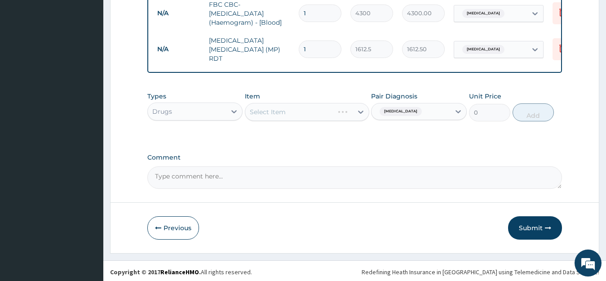
click at [281, 111] on div "Select Item" at bounding box center [307, 112] width 124 height 18
click at [279, 117] on div "Select Item" at bounding box center [307, 112] width 124 height 18
click at [281, 116] on div "Select Item" at bounding box center [268, 111] width 36 height 9
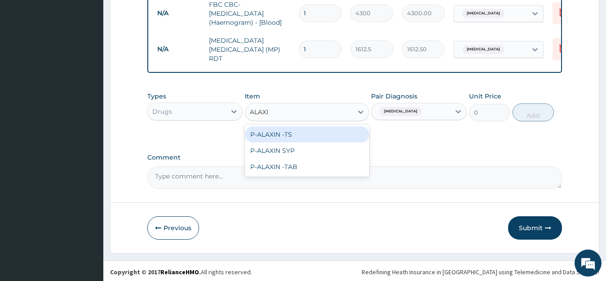
type input "ALAXIN"
click at [278, 136] on div "P-ALAXIN -TS" at bounding box center [307, 134] width 124 height 16
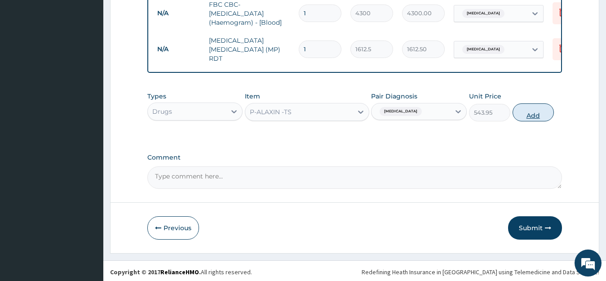
click at [537, 117] on button "Add" at bounding box center [532, 112] width 41 height 18
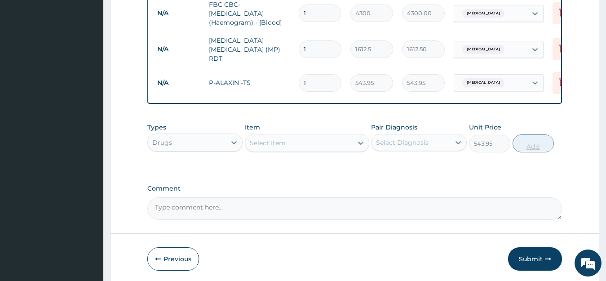
type input "0"
type input "0.00"
type input "6"
type input "3263.70"
type input "6"
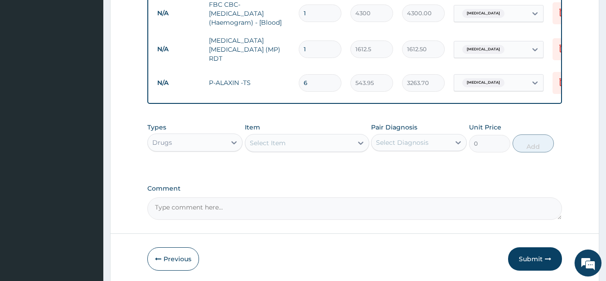
click at [270, 150] on div "Select Item" at bounding box center [298, 143] width 107 height 14
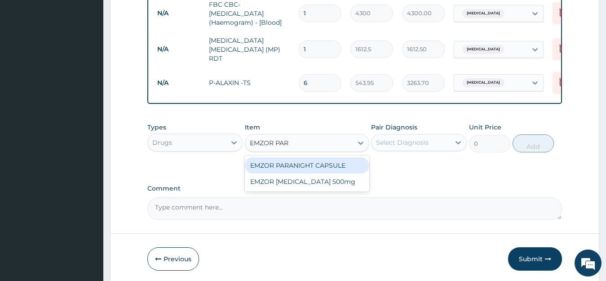
type input "EMZOR PARA"
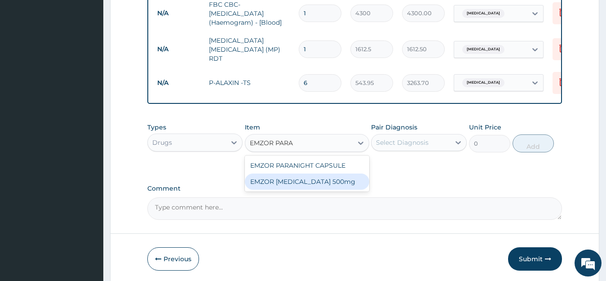
click at [330, 184] on div "EMZOR [MEDICAL_DATA] 500mg" at bounding box center [307, 181] width 124 height 16
type input "23.65"
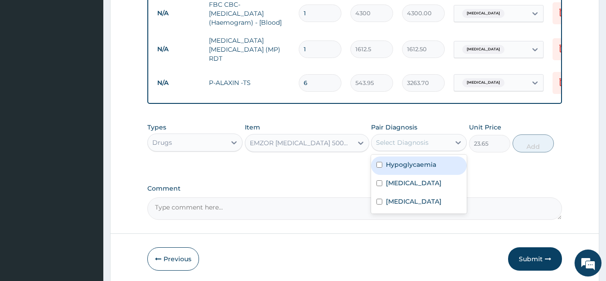
click at [429, 144] on div "Select Diagnosis" at bounding box center [410, 142] width 79 height 14
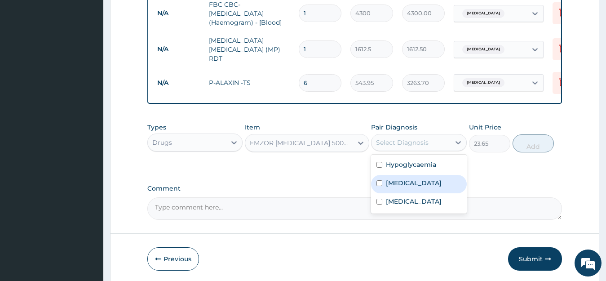
click at [419, 188] on div "[MEDICAL_DATA]" at bounding box center [419, 184] width 96 height 18
checkbox input "true"
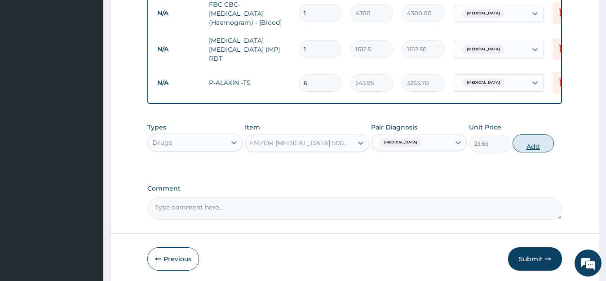
click at [537, 149] on button "Add" at bounding box center [532, 143] width 41 height 18
type input "0"
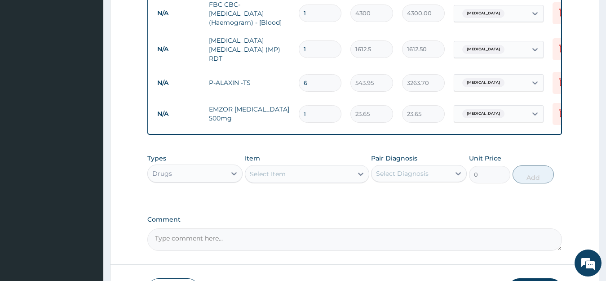
type input "18"
type input "425.70"
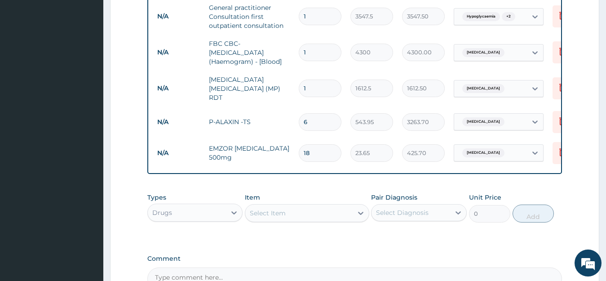
scroll to position [528, 0]
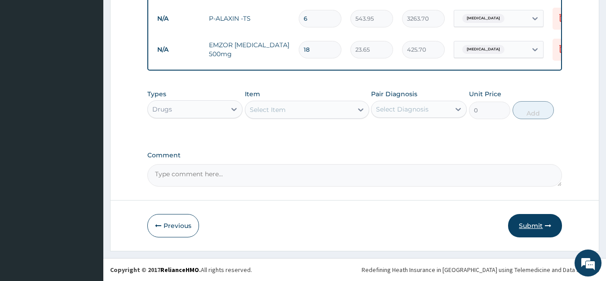
type input "18"
click at [529, 227] on button "Submit" at bounding box center [535, 225] width 54 height 23
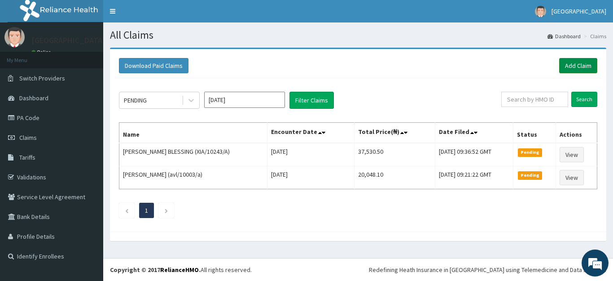
click at [570, 66] on link "Add Claim" at bounding box center [578, 65] width 38 height 15
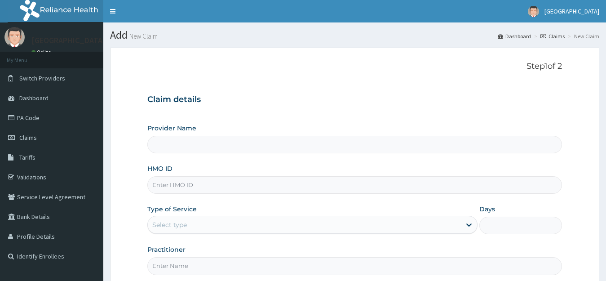
type input "gsv/11854/a"
type input "[GEOGRAPHIC_DATA]"
click at [170, 185] on input "gsv/11854/a" at bounding box center [354, 185] width 415 height 18
type input "gsv/11854/a"
click at [170, 229] on div "Select type" at bounding box center [169, 224] width 35 height 9
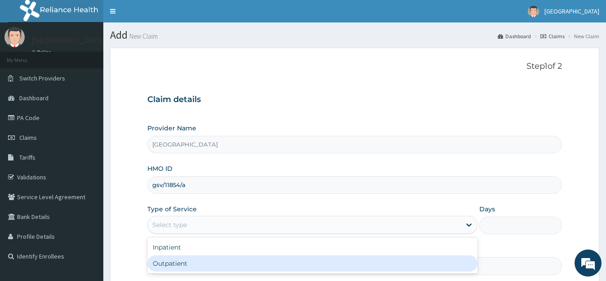
click at [174, 262] on div "Outpatient" at bounding box center [312, 263] width 330 height 16
type input "1"
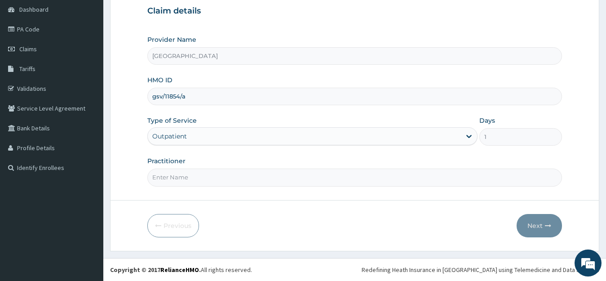
click at [184, 181] on input "Practitioner" at bounding box center [354, 177] width 415 height 18
type input "[PERSON_NAME]"
click at [551, 225] on button "Next" at bounding box center [538, 225] width 45 height 23
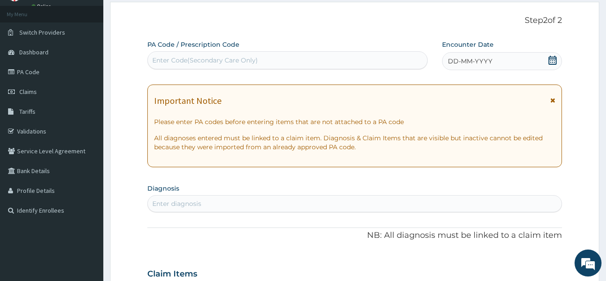
scroll to position [44, 0]
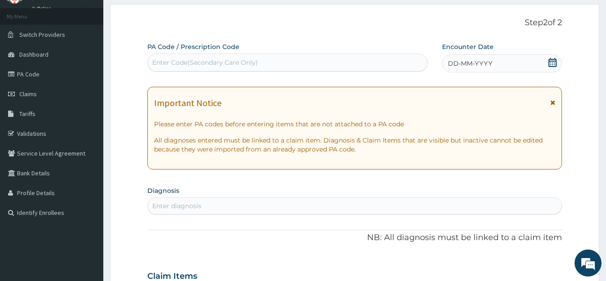
click at [554, 66] on icon at bounding box center [552, 62] width 8 height 9
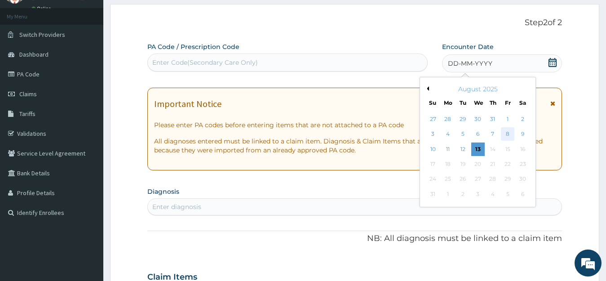
click at [506, 136] on div "8" at bounding box center [507, 134] width 13 height 13
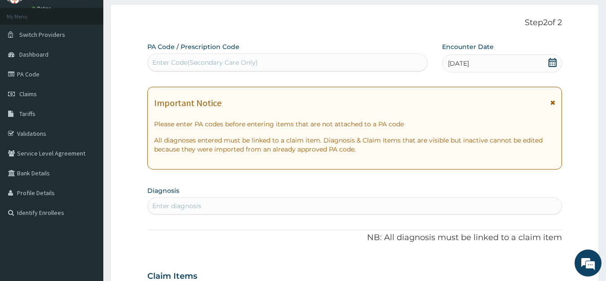
click at [222, 205] on div "Enter diagnosis" at bounding box center [355, 205] width 414 height 14
type input "[MEDICAL_DATA]"
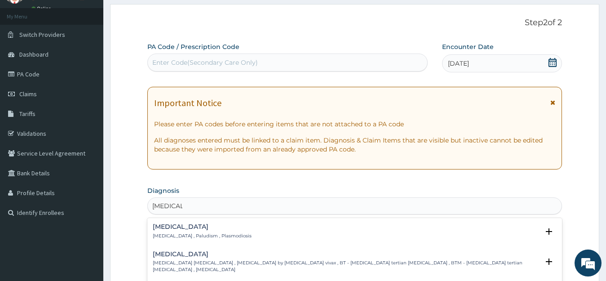
click at [174, 236] on p "[MEDICAL_DATA] , Paludism , Plasmodiosis" at bounding box center [202, 236] width 99 height 6
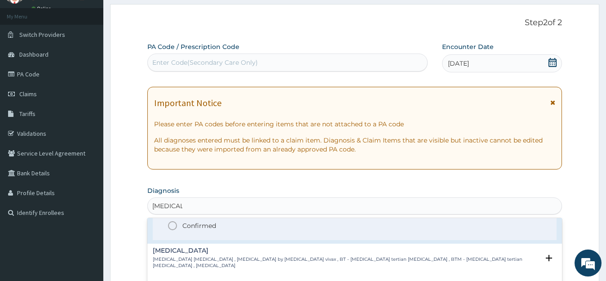
scroll to position [45, 0]
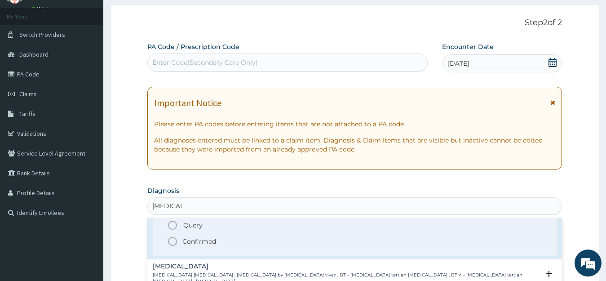
click at [200, 242] on p "Confirmed" at bounding box center [199, 241] width 34 height 9
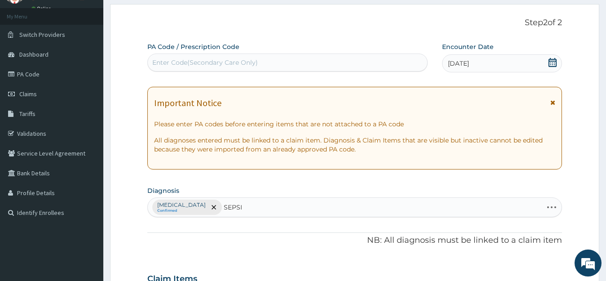
type input "[MEDICAL_DATA]"
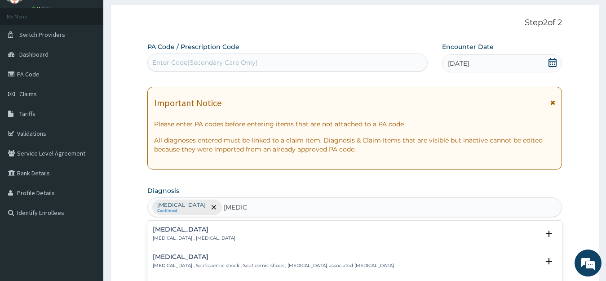
click at [167, 235] on p "[MEDICAL_DATA] , [MEDICAL_DATA]" at bounding box center [194, 238] width 83 height 6
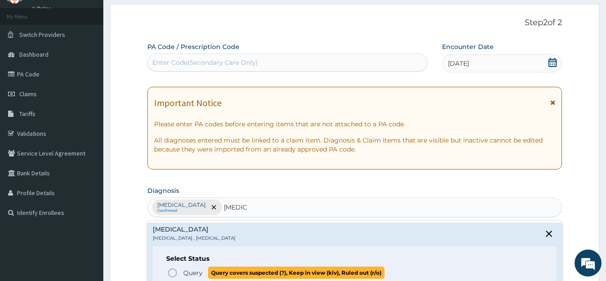
click at [187, 273] on span "Query" at bounding box center [192, 272] width 19 height 9
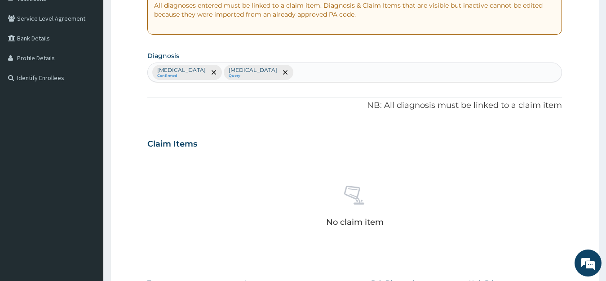
scroll to position [268, 0]
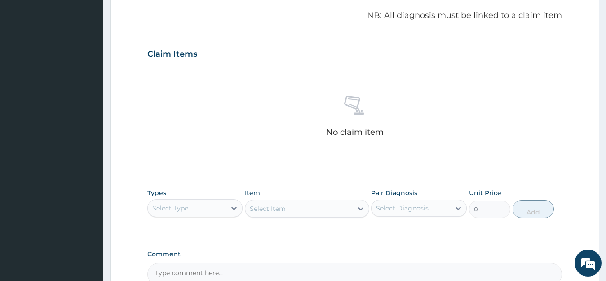
click at [285, 211] on div "Select Item" at bounding box center [307, 208] width 124 height 18
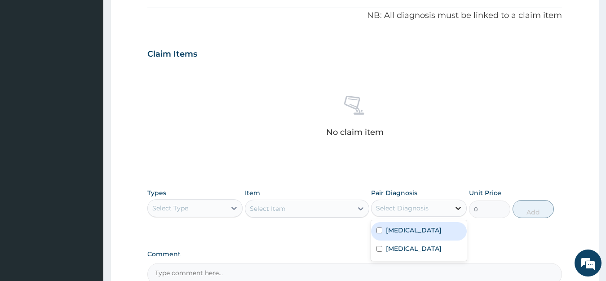
click at [457, 210] on icon at bounding box center [457, 207] width 9 height 9
click at [400, 231] on label "[MEDICAL_DATA]" at bounding box center [414, 229] width 56 height 9
checkbox input "true"
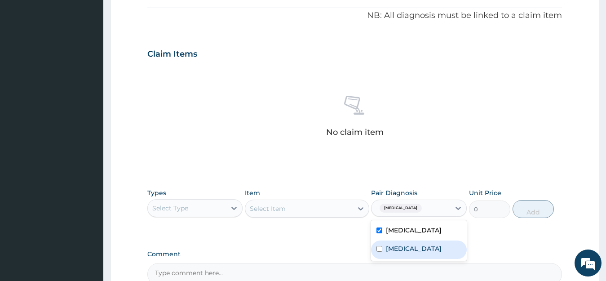
click at [403, 251] on label "[MEDICAL_DATA]" at bounding box center [414, 248] width 56 height 9
checkbox input "true"
click at [213, 209] on div "Select Type" at bounding box center [187, 208] width 79 height 14
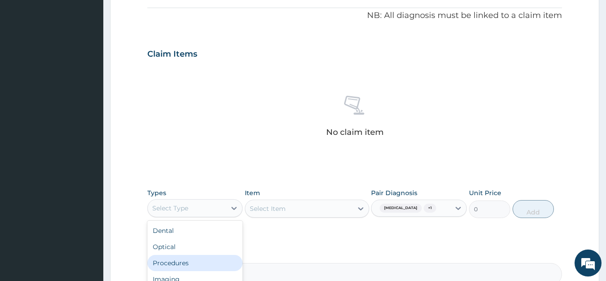
click at [199, 263] on div "Procedures" at bounding box center [195, 263] width 96 height 16
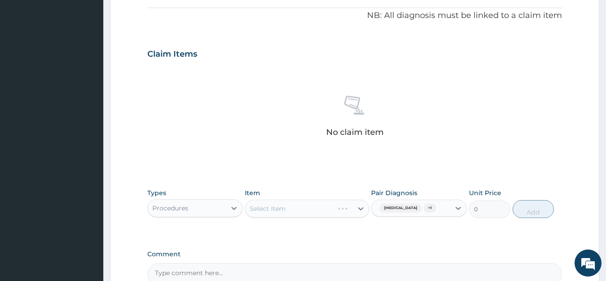
click at [292, 210] on div "Select Item" at bounding box center [307, 208] width 124 height 18
click at [293, 210] on div "Select Item" at bounding box center [298, 208] width 107 height 14
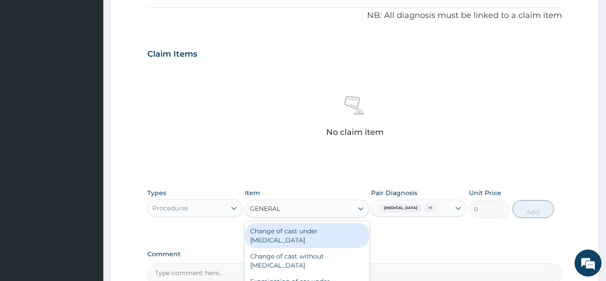
type input "GENERAL P"
click at [291, 246] on div "General practitioner Consultation first outpatient consultation" at bounding box center [307, 235] width 124 height 25
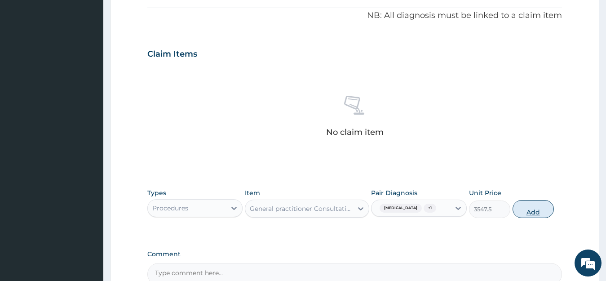
click at [528, 204] on button "Add" at bounding box center [532, 209] width 41 height 18
type input "0"
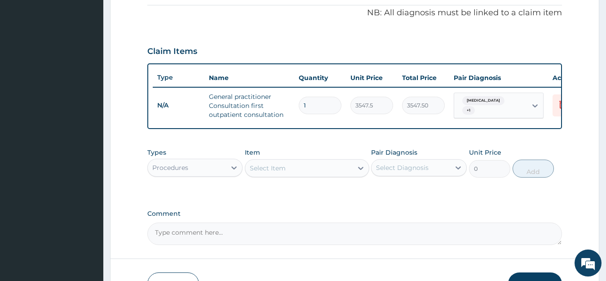
scroll to position [337, 0]
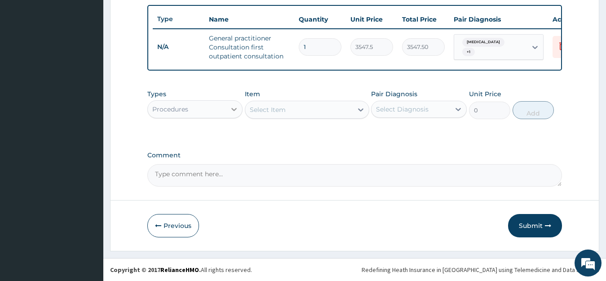
click at [229, 112] on div at bounding box center [234, 109] width 16 height 16
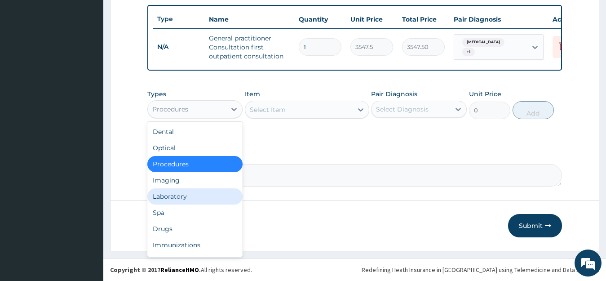
click at [172, 196] on div "Laboratory" at bounding box center [195, 196] width 96 height 16
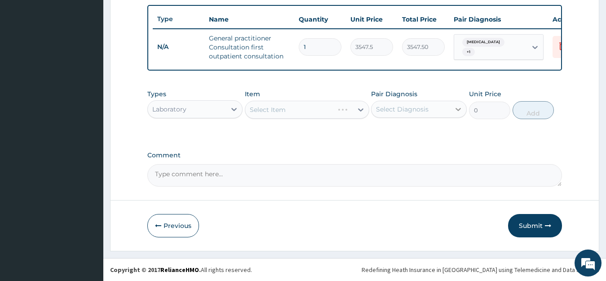
click at [456, 110] on icon at bounding box center [457, 109] width 9 height 9
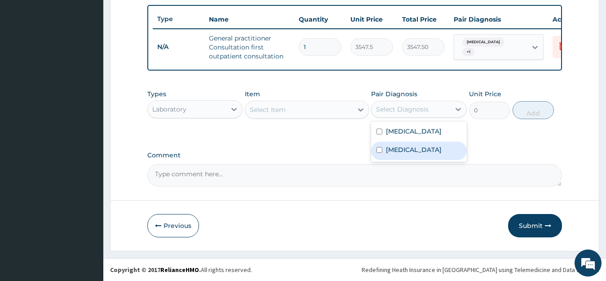
click at [404, 154] on div "[MEDICAL_DATA]" at bounding box center [419, 150] width 96 height 18
checkbox input "true"
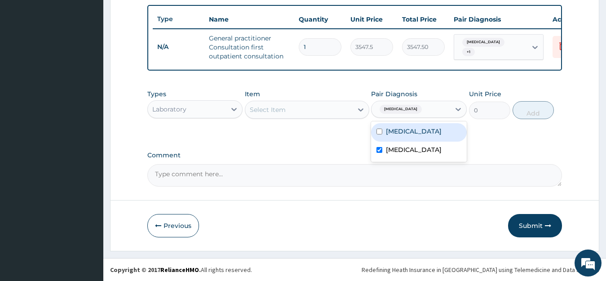
click at [293, 109] on div "Select Item" at bounding box center [298, 109] width 107 height 14
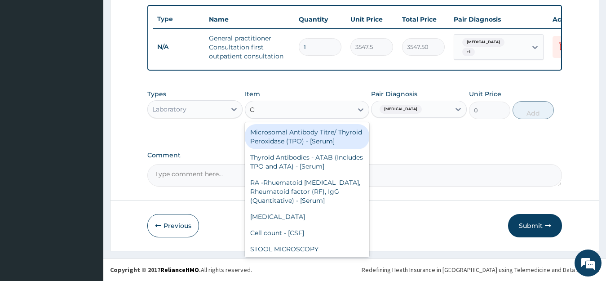
type input "CBC"
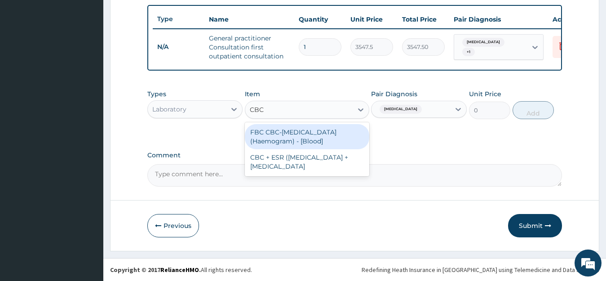
click at [299, 140] on div "FBC CBC-[MEDICAL_DATA] (Haemogram) - [Blood]" at bounding box center [307, 136] width 124 height 25
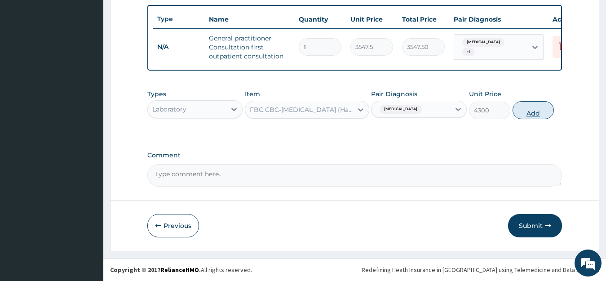
click at [536, 107] on button "Add" at bounding box center [532, 110] width 41 height 18
type input "0"
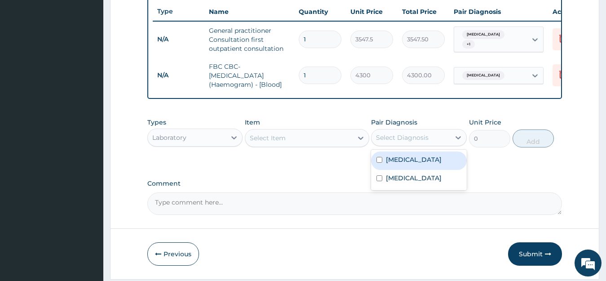
click at [409, 142] on div "Select Diagnosis" at bounding box center [402, 137] width 53 height 9
click at [400, 164] on label "[MEDICAL_DATA]" at bounding box center [414, 159] width 56 height 9
checkbox input "true"
click at [311, 145] on div "Select Item" at bounding box center [298, 138] width 107 height 14
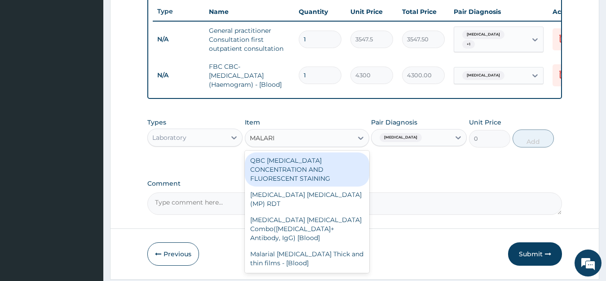
type input "[MEDICAL_DATA]"
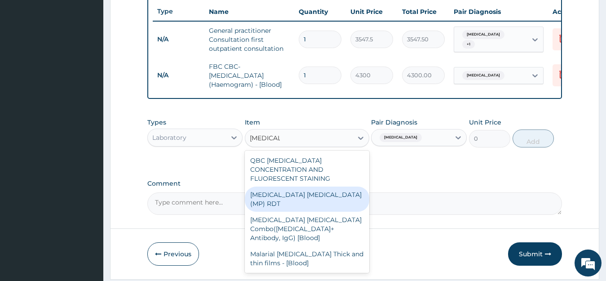
click at [326, 192] on div "[MEDICAL_DATA] [MEDICAL_DATA] (MP) RDT" at bounding box center [307, 198] width 124 height 25
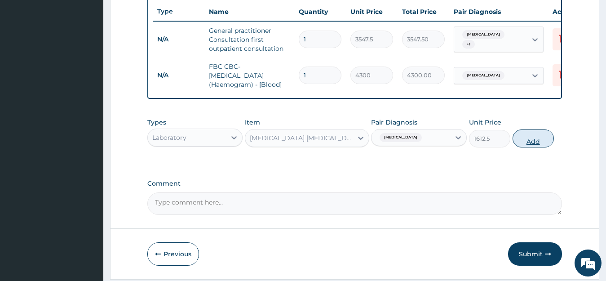
click at [539, 146] on button "Add" at bounding box center [532, 138] width 41 height 18
type input "0"
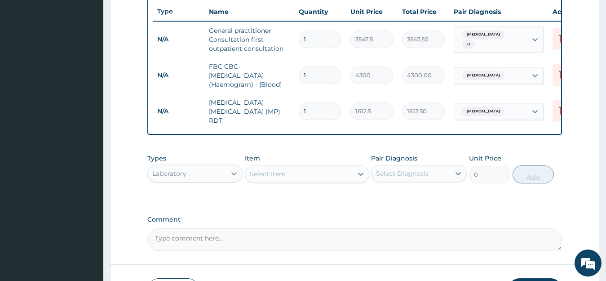
click at [234, 176] on icon at bounding box center [233, 173] width 9 height 9
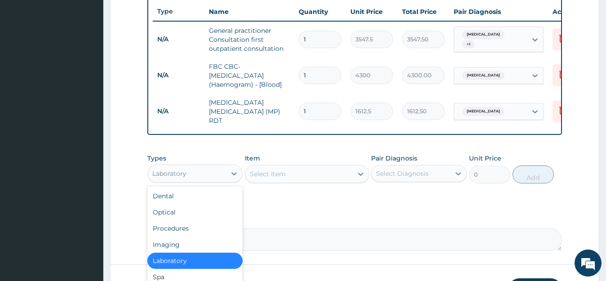
scroll to position [31, 0]
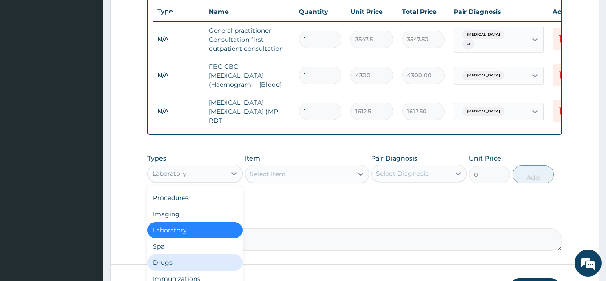
click at [172, 270] on div "Drugs" at bounding box center [195, 262] width 96 height 16
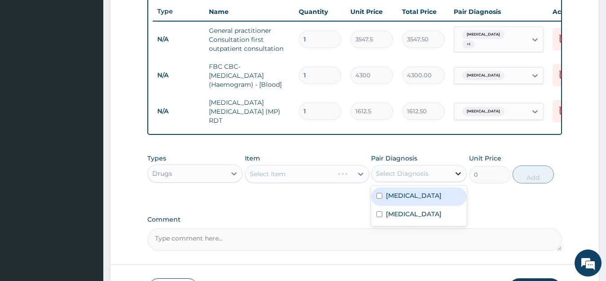
click at [455, 176] on icon at bounding box center [457, 173] width 9 height 9
click at [403, 205] on div "[MEDICAL_DATA]" at bounding box center [419, 196] width 96 height 18
checkbox input "true"
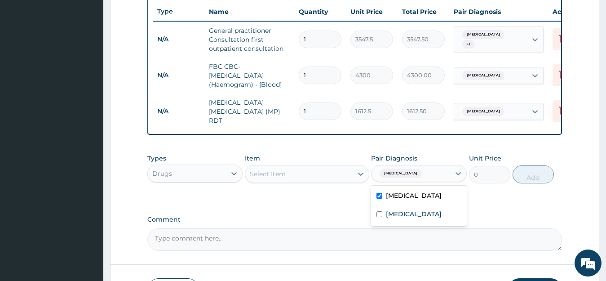
click at [298, 179] on div "Select Item" at bounding box center [298, 174] width 107 height 14
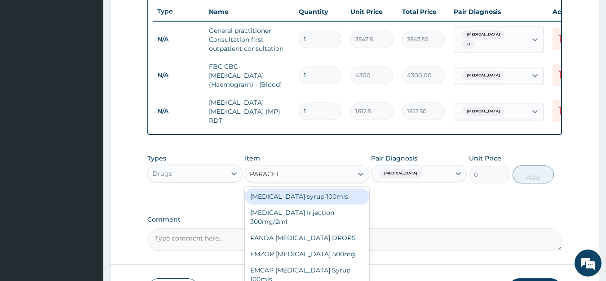
type input "PARACETA"
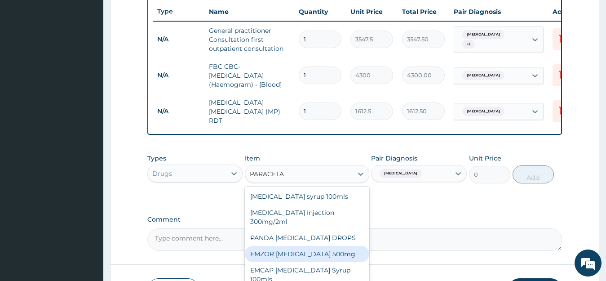
click at [313, 255] on div "EMZOR [MEDICAL_DATA] 500mg" at bounding box center [307, 254] width 124 height 16
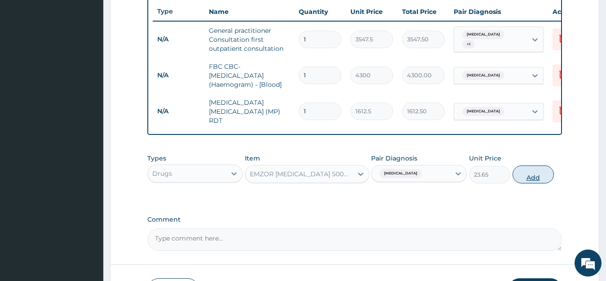
click at [529, 180] on button "Add" at bounding box center [532, 174] width 41 height 18
type input "0"
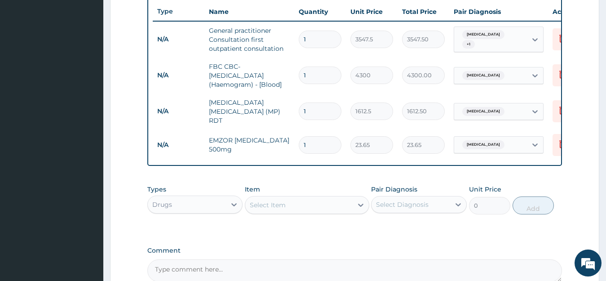
type input "18"
type input "425.70"
type input "18"
click at [268, 208] on div "Select Item" at bounding box center [268, 204] width 36 height 9
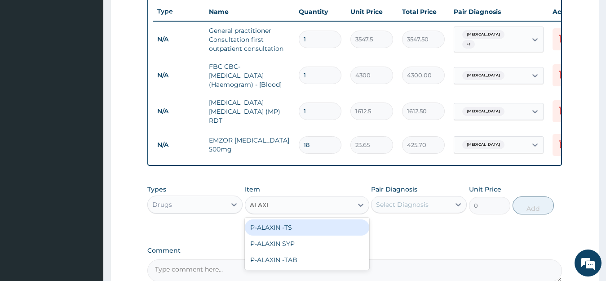
type input "ALAXIN"
click at [290, 229] on div "P-ALAXIN -TS" at bounding box center [307, 227] width 124 height 16
type input "543.95"
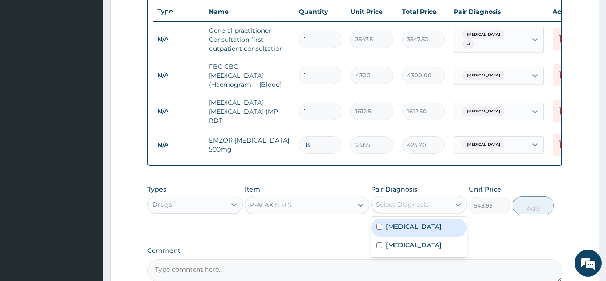
click at [448, 209] on div "Select Diagnosis" at bounding box center [410, 204] width 79 height 14
click at [409, 229] on div "Malaria" at bounding box center [419, 227] width 96 height 18
checkbox input "true"
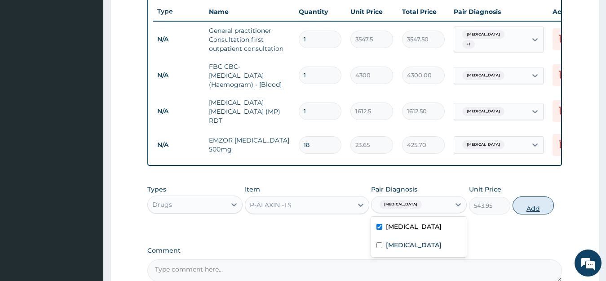
click at [540, 209] on button "Add" at bounding box center [532, 205] width 41 height 18
type input "0"
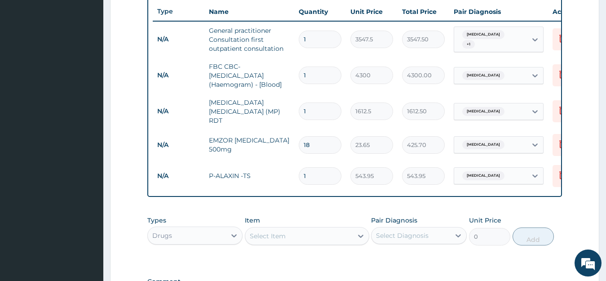
type input "0.00"
type input "6"
type input "3263.70"
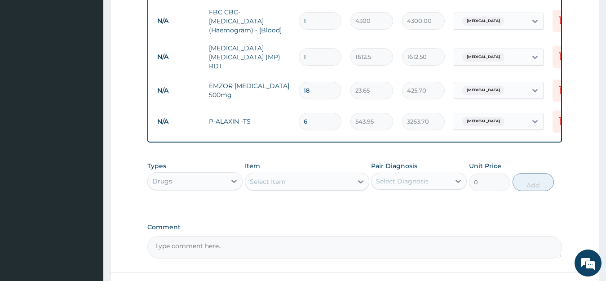
scroll to position [466, 0]
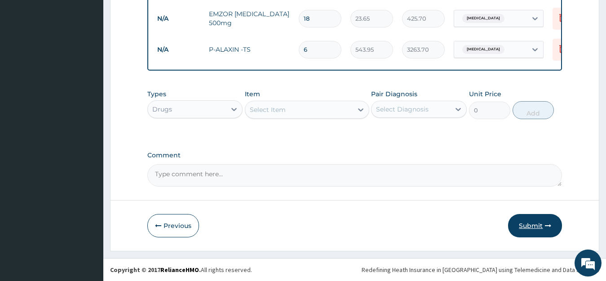
type input "6"
click at [524, 224] on button "Submit" at bounding box center [535, 225] width 54 height 23
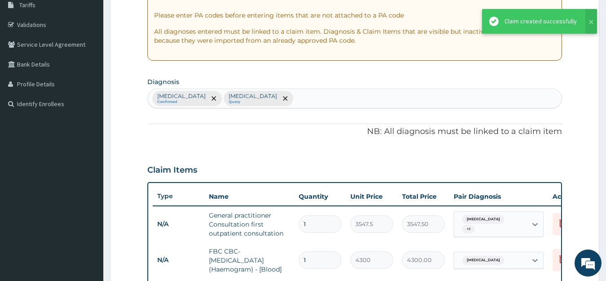
scroll to position [151, 0]
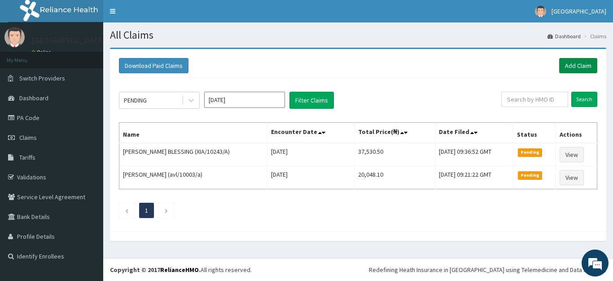
click at [572, 64] on link "Add Claim" at bounding box center [578, 65] width 38 height 15
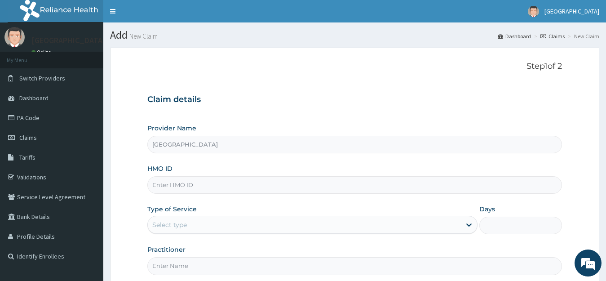
click at [169, 183] on input "HMO ID" at bounding box center [354, 185] width 415 height 18
paste input "THN/10008/A"
click at [170, 184] on input "THN/10008/A" at bounding box center [354, 185] width 415 height 18
type input "THN/10008/A"
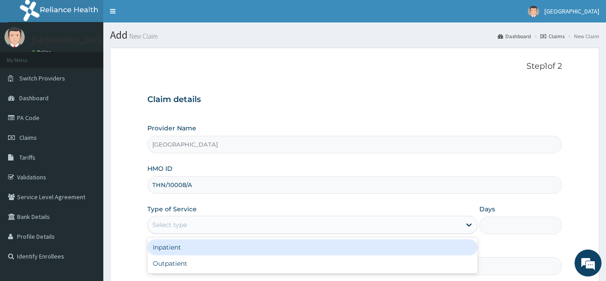
click at [175, 222] on div "Select type" at bounding box center [169, 224] width 35 height 9
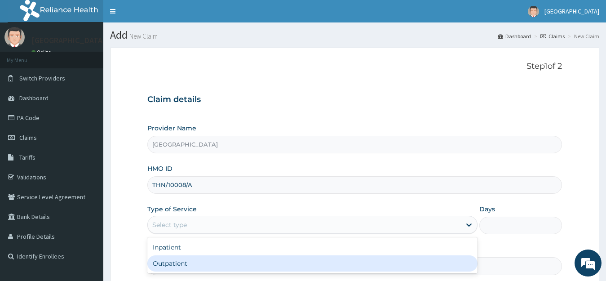
click at [180, 261] on div "Outpatient" at bounding box center [312, 263] width 330 height 16
type input "1"
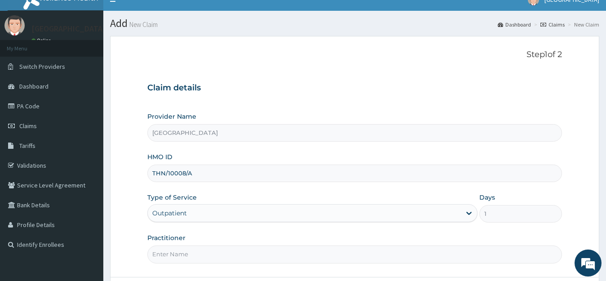
scroll to position [88, 0]
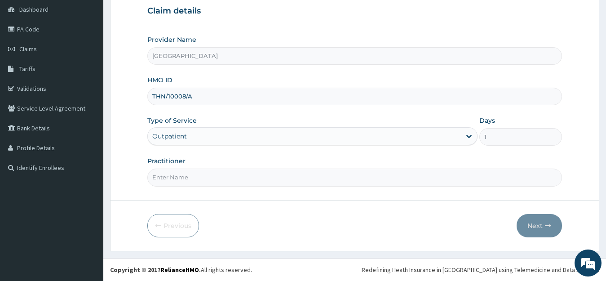
click at [191, 180] on input "Practitioner" at bounding box center [354, 177] width 415 height 18
type input "DR DOHERTY"
click at [528, 224] on button "Next" at bounding box center [538, 225] width 45 height 23
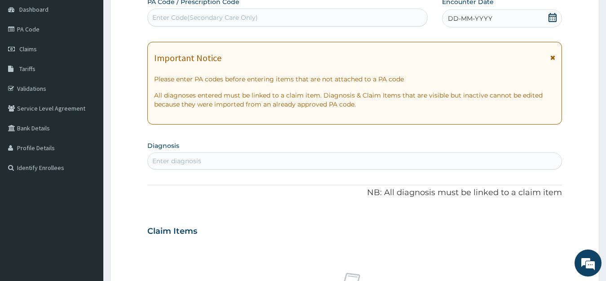
click at [202, 18] on div "Enter Code(Secondary Care Only)" at bounding box center [205, 17] width 106 height 9
paste input "PA/D97C66"
type input "PA/D97C66"
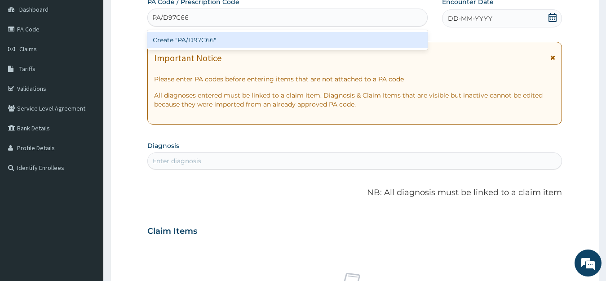
click at [233, 41] on div "Create "PA/D97C66"" at bounding box center [287, 40] width 280 height 16
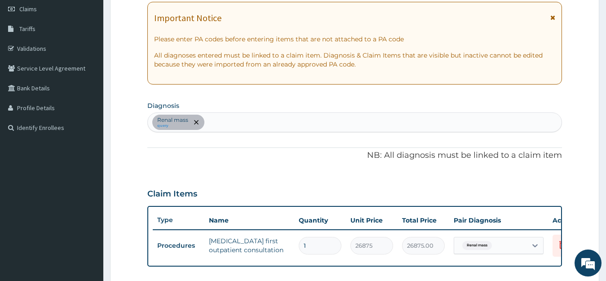
scroll to position [236, 0]
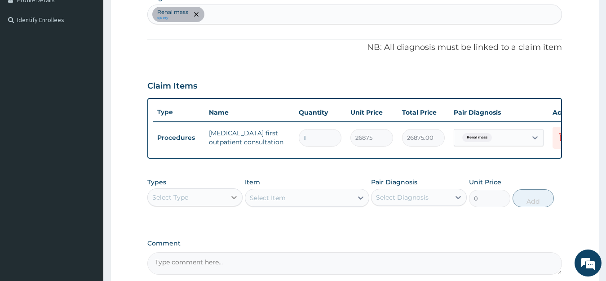
click at [234, 202] on icon at bounding box center [233, 197] width 9 height 9
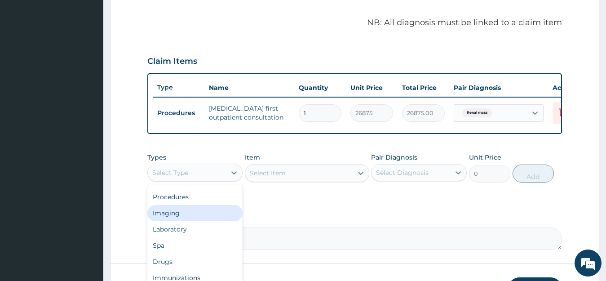
scroll to position [332, 0]
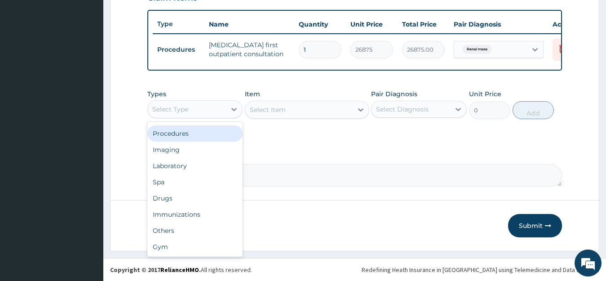
click at [183, 135] on div "Procedures" at bounding box center [195, 133] width 96 height 16
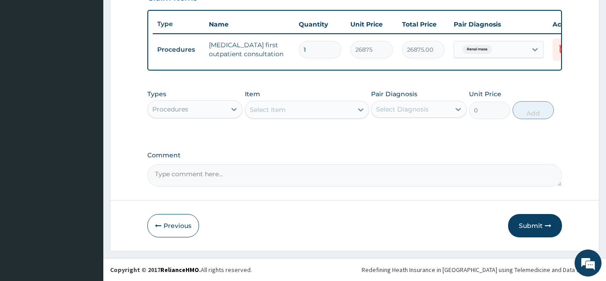
click at [297, 110] on div "Select Item" at bounding box center [298, 109] width 107 height 14
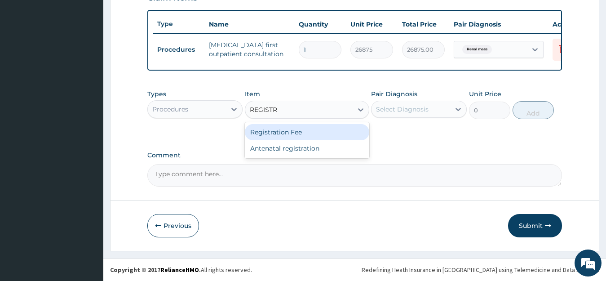
type input "REGISTRA"
click at [300, 134] on div "Registration Fee" at bounding box center [307, 132] width 124 height 16
type input "2150"
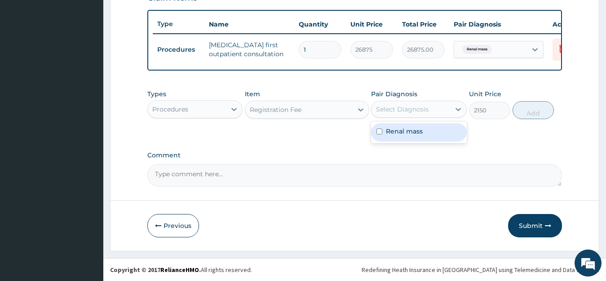
click at [403, 109] on div "Select Diagnosis" at bounding box center [402, 109] width 53 height 9
click at [405, 130] on label "Renal mass" at bounding box center [404, 131] width 37 height 9
checkbox input "true"
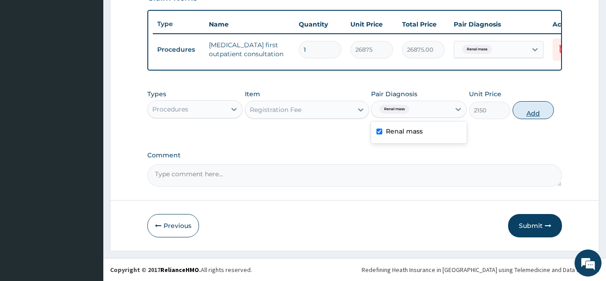
click at [537, 110] on button "Add" at bounding box center [532, 110] width 41 height 18
type input "0"
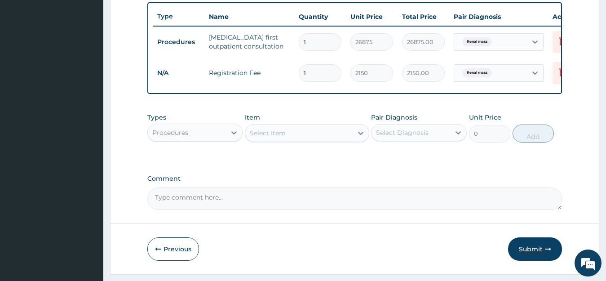
click at [526, 253] on button "Submit" at bounding box center [535, 248] width 54 height 23
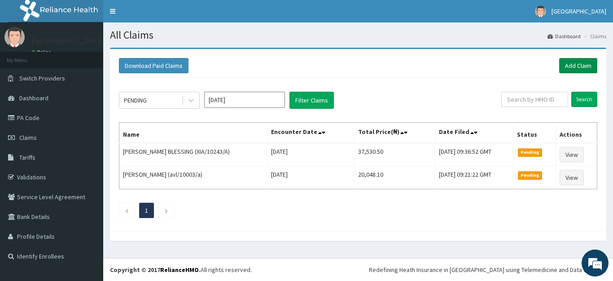
click at [577, 63] on link "Add Claim" at bounding box center [578, 65] width 38 height 15
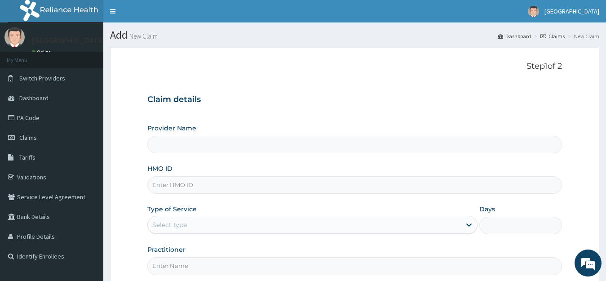
type input "[GEOGRAPHIC_DATA]"
click at [211, 187] on input "HMO ID" at bounding box center [354, 185] width 415 height 18
type input "AVL/10045/B"
click at [180, 224] on div "Select type" at bounding box center [169, 224] width 35 height 9
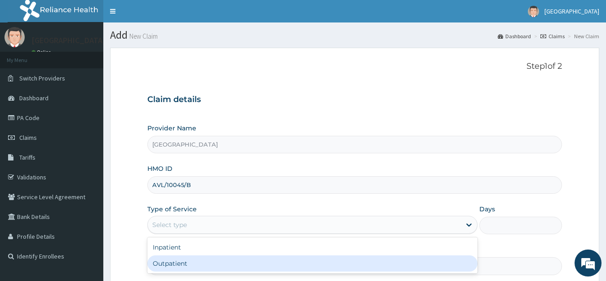
click at [181, 265] on div "Outpatient" at bounding box center [312, 263] width 330 height 16
type input "1"
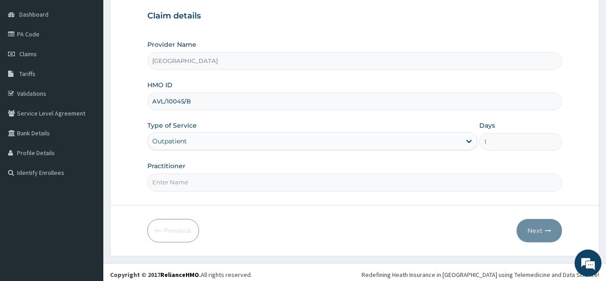
scroll to position [88, 0]
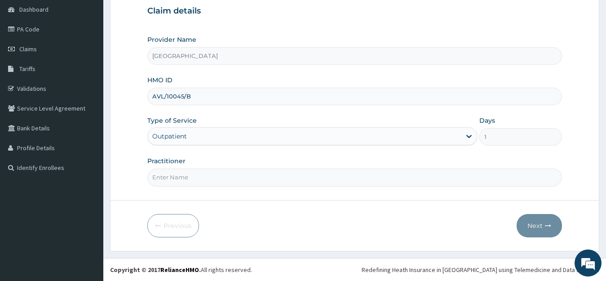
click at [186, 177] on input "Practitioner" at bounding box center [354, 177] width 415 height 18
type input "DR YUSUF"
click at [545, 226] on icon "button" at bounding box center [548, 225] width 6 height 6
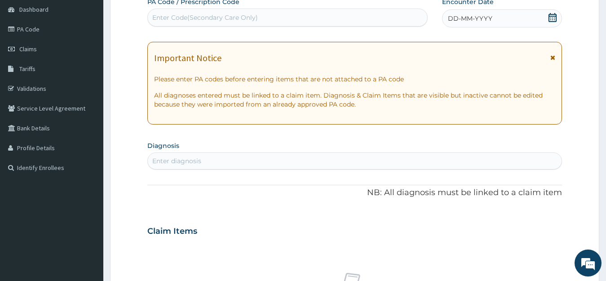
click at [552, 17] on icon at bounding box center [552, 17] width 9 height 9
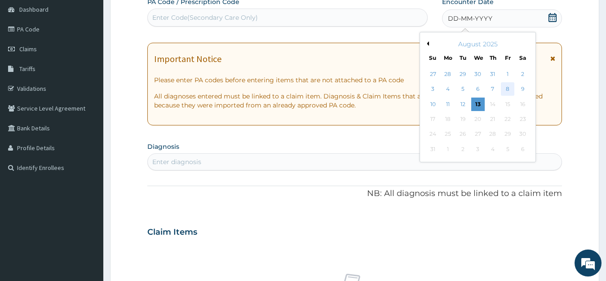
click at [507, 89] on div "8" at bounding box center [507, 89] width 13 height 13
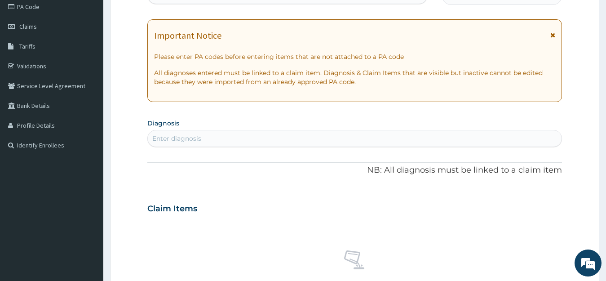
scroll to position [133, 0]
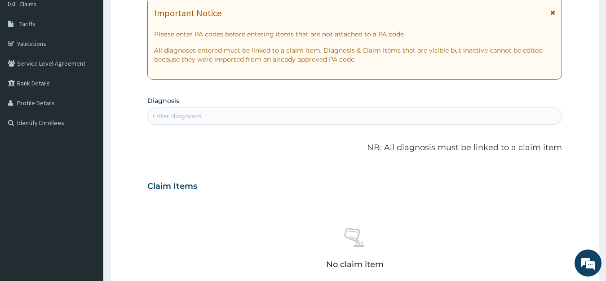
click at [197, 118] on div "Enter diagnosis" at bounding box center [176, 115] width 49 height 9
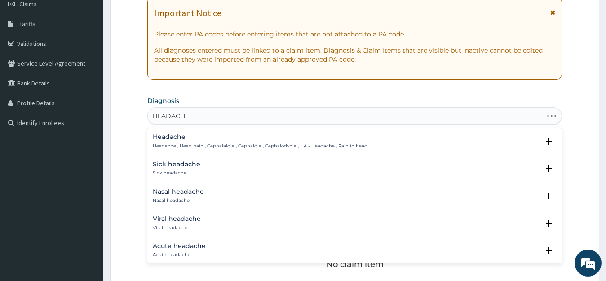
type input "HEADACHE"
click at [168, 138] on h4 "Headache" at bounding box center [260, 136] width 215 height 7
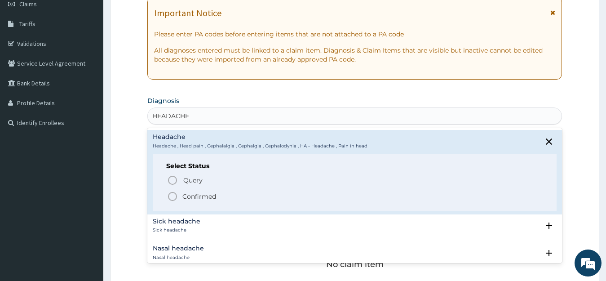
click at [207, 196] on p "Confirmed" at bounding box center [199, 196] width 34 height 9
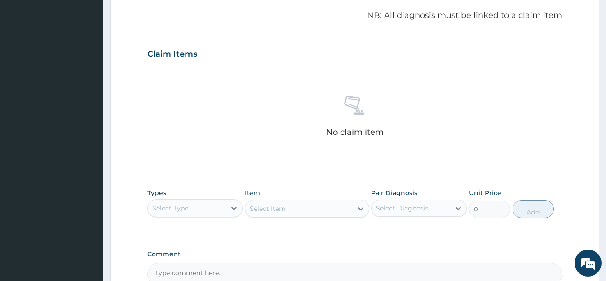
scroll to position [313, 0]
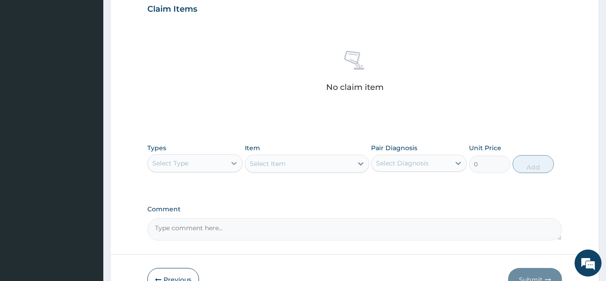
click at [233, 163] on icon at bounding box center [233, 163] width 5 height 3
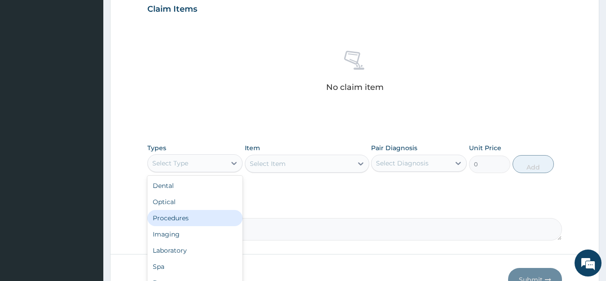
click at [168, 214] on div "Procedures" at bounding box center [195, 218] width 96 height 16
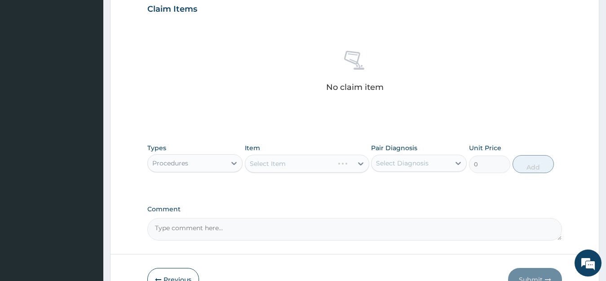
click at [320, 165] on div "Select Item" at bounding box center [307, 163] width 124 height 18
click at [427, 167] on div "Select Diagnosis" at bounding box center [410, 163] width 79 height 14
click at [419, 187] on div "Headache" at bounding box center [419, 186] width 96 height 18
checkbox input "true"
click at [297, 163] on div "Select Item" at bounding box center [298, 163] width 107 height 14
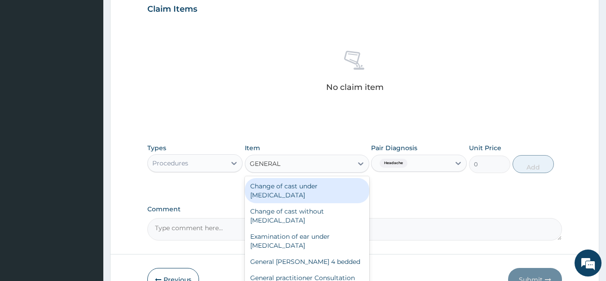
type input "GENERAL P"
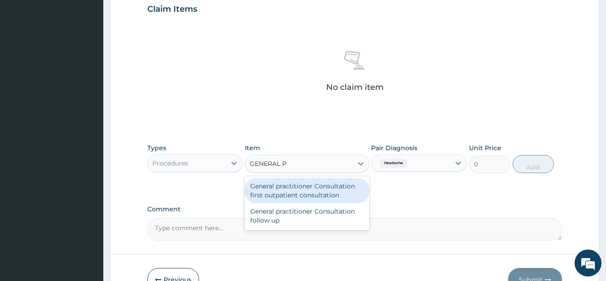
click at [303, 188] on div "General practitioner Consultation first outpatient consultation" at bounding box center [307, 190] width 124 height 25
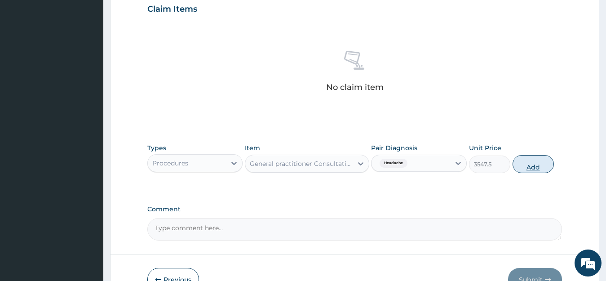
click at [535, 163] on button "Add" at bounding box center [532, 164] width 41 height 18
type input "0"
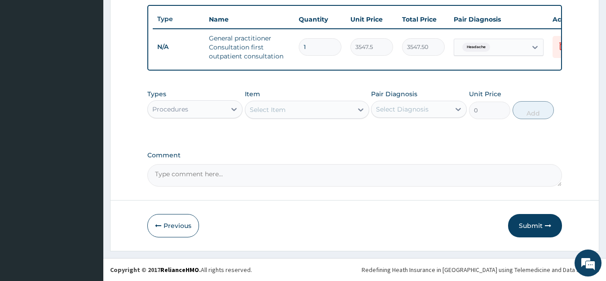
drag, startPoint x: 525, startPoint y: 223, endPoint x: 525, endPoint y: 214, distance: 8.5
click at [525, 222] on button "Submit" at bounding box center [535, 225] width 54 height 23
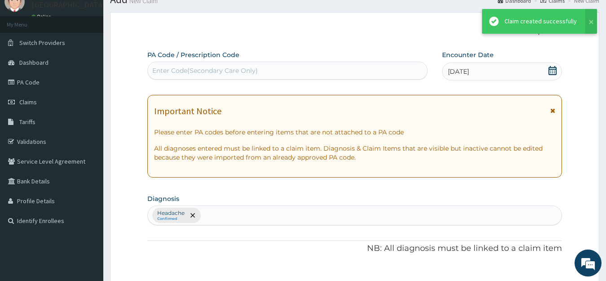
scroll to position [337, 0]
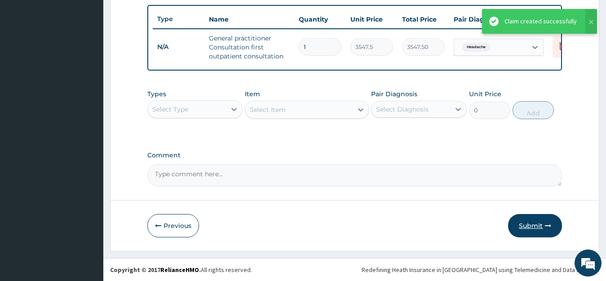
click at [519, 214] on button "Submit" at bounding box center [535, 225] width 54 height 23
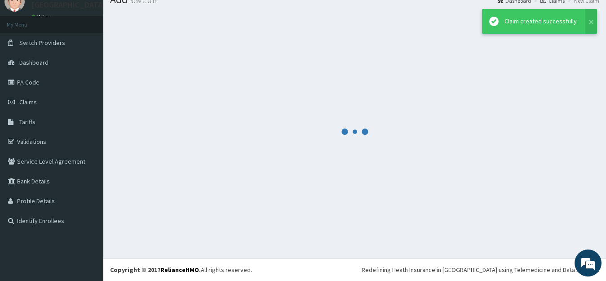
scroll to position [35, 0]
